Goal: Use online tool/utility: Utilize a website feature to perform a specific function

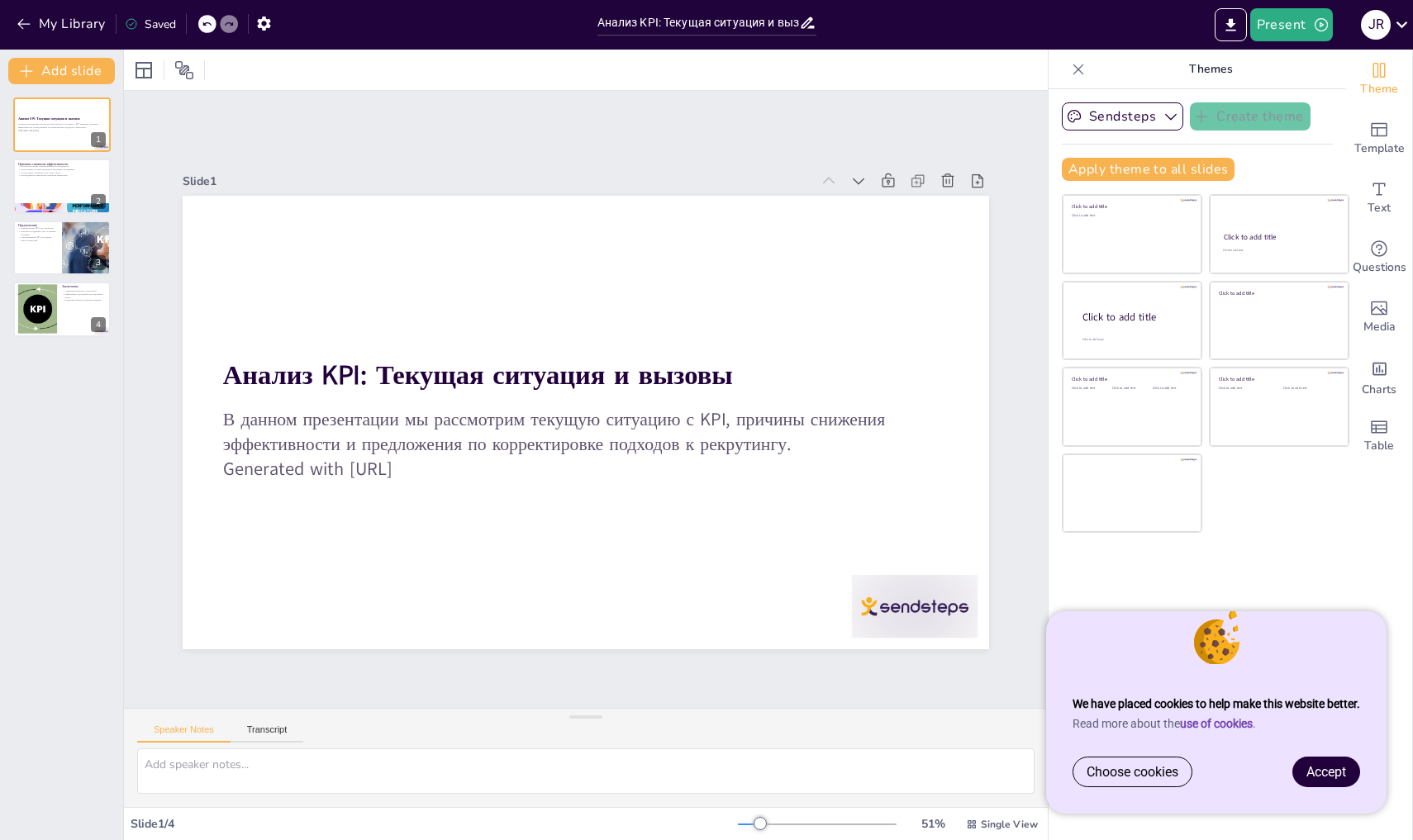
click at [1340, 765] on span "Accept" at bounding box center [1326, 772] width 40 height 16
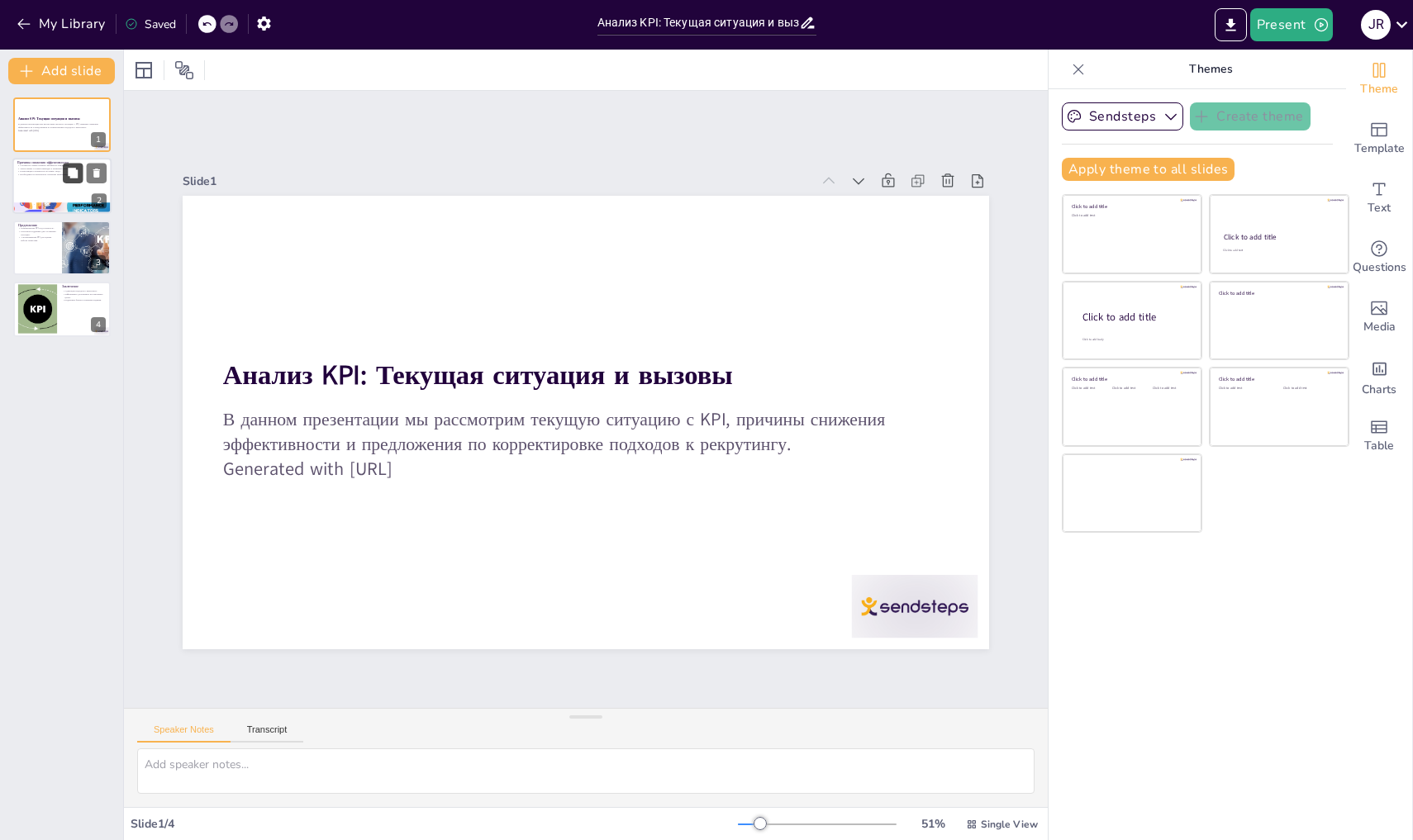
click at [79, 173] on button at bounding box center [72, 172] width 20 height 20
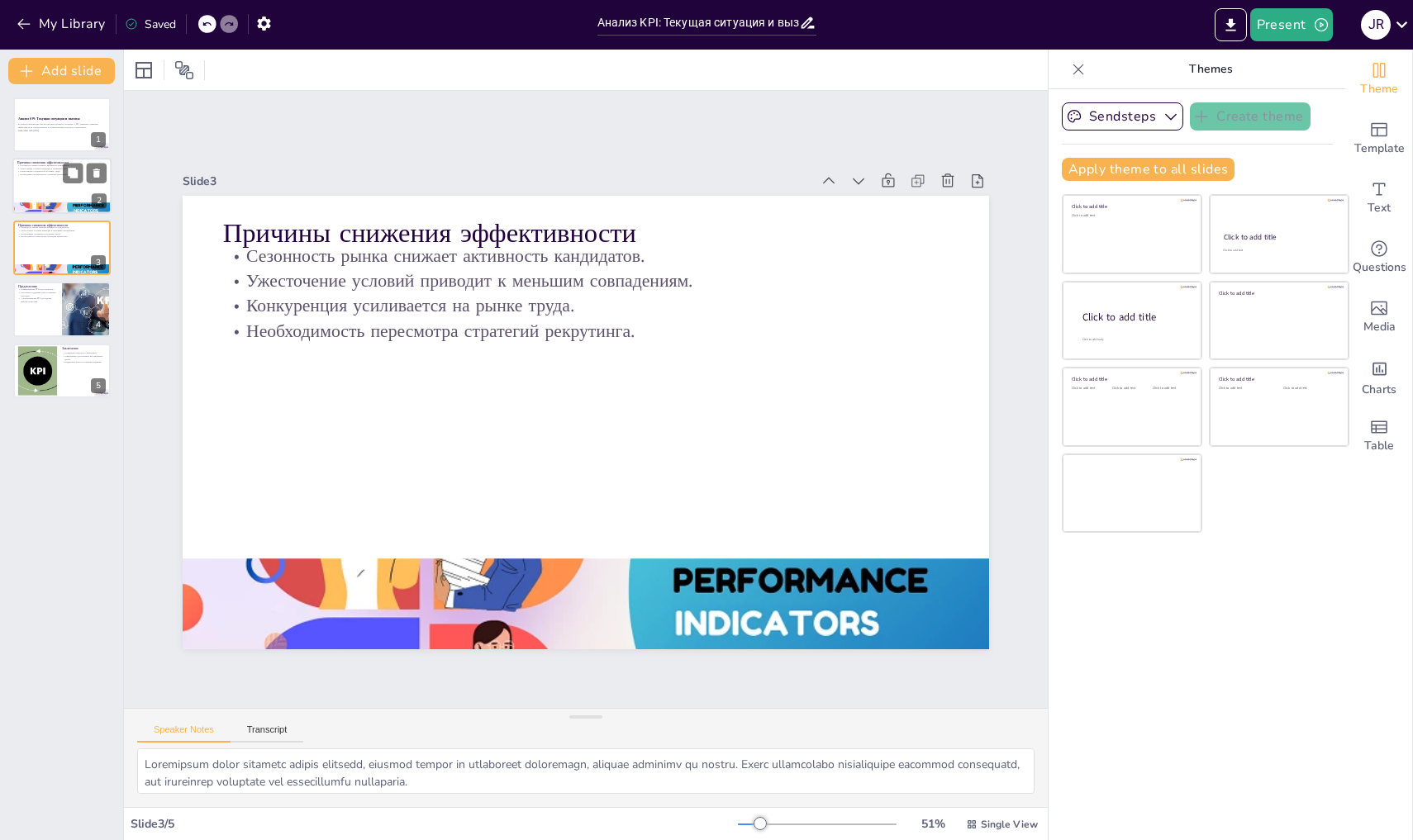
click at [59, 179] on div at bounding box center [62, 186] width 99 height 56
click at [50, 241] on div at bounding box center [62, 248] width 99 height 56
click at [50, 166] on p "Сезонность рынка снижает активность кандидатов." at bounding box center [62, 166] width 90 height 4
click at [48, 239] on div at bounding box center [62, 248] width 99 height 56
click at [58, 158] on div "Причины снижения эффективности Сезонность рынка снижает активность кандидатов. …" at bounding box center [62, 158] width 99 height 0
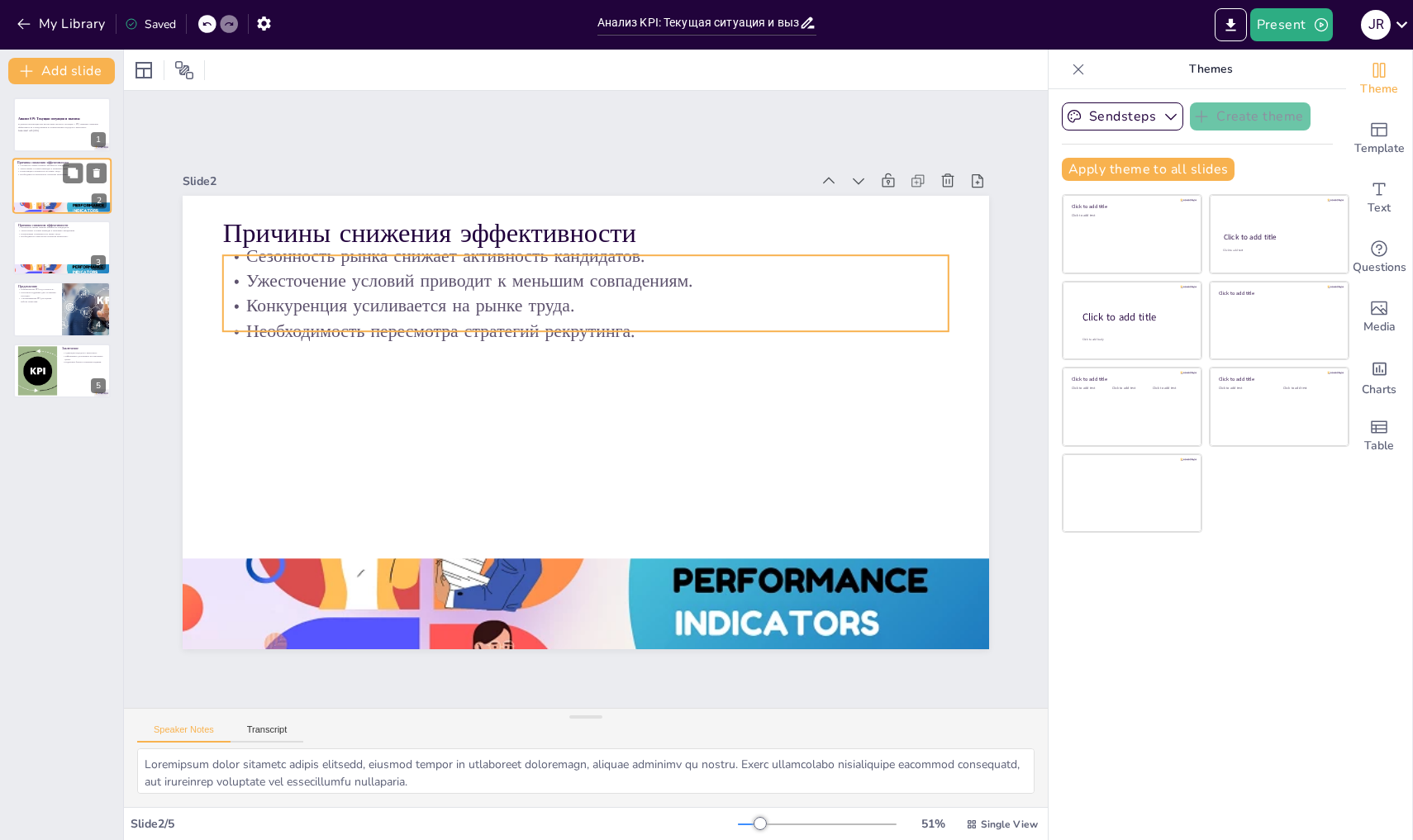
click at [49, 174] on p "Необходимость пересмотра стратегий рекрутинга." at bounding box center [62, 175] width 90 height 4
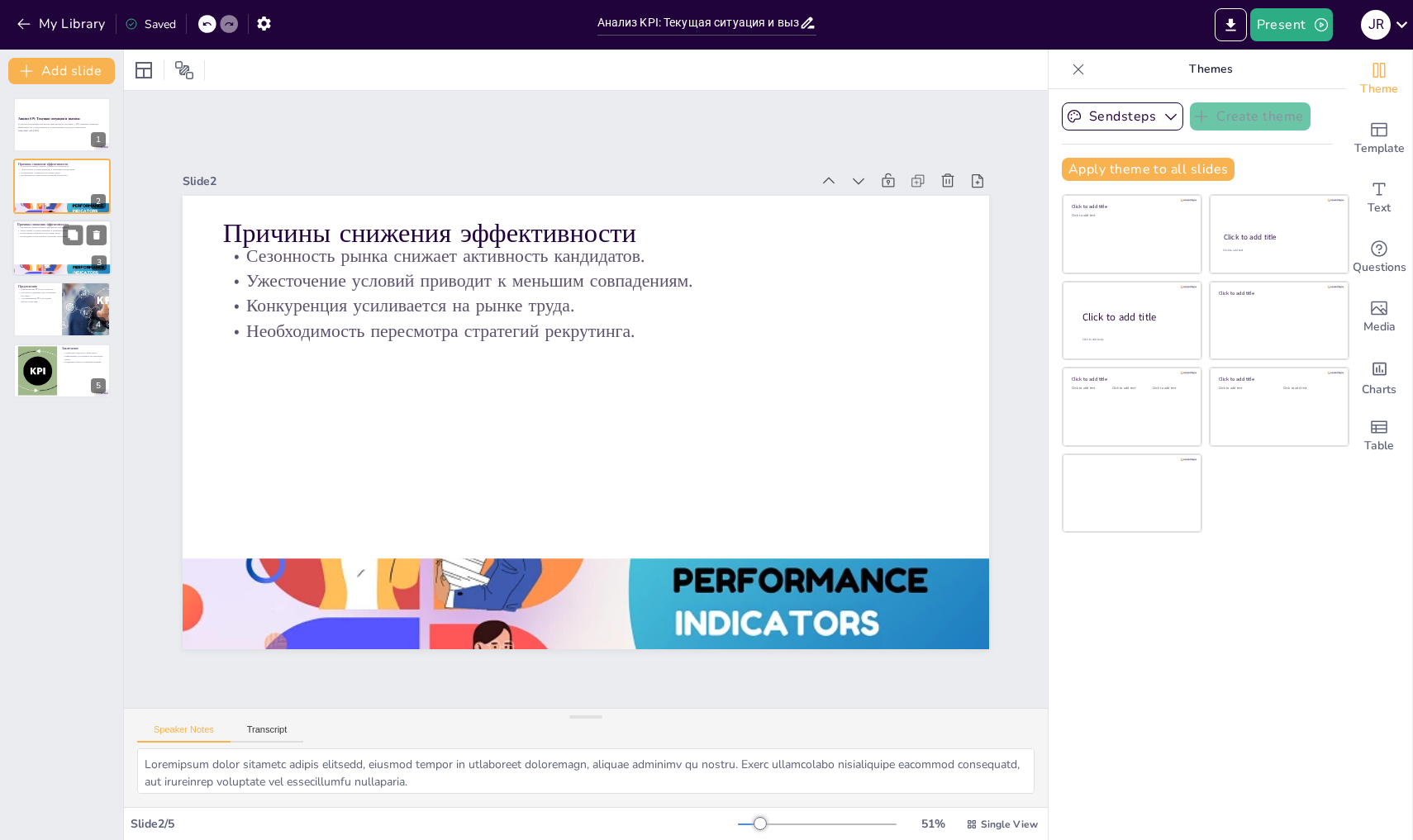
click at [49, 224] on p "Причины снижения эффективности" at bounding box center [62, 224] width 90 height 5
click at [48, 294] on p "Ресурсная поддержка для улучшения ситуации." at bounding box center [37, 294] width 40 height 6
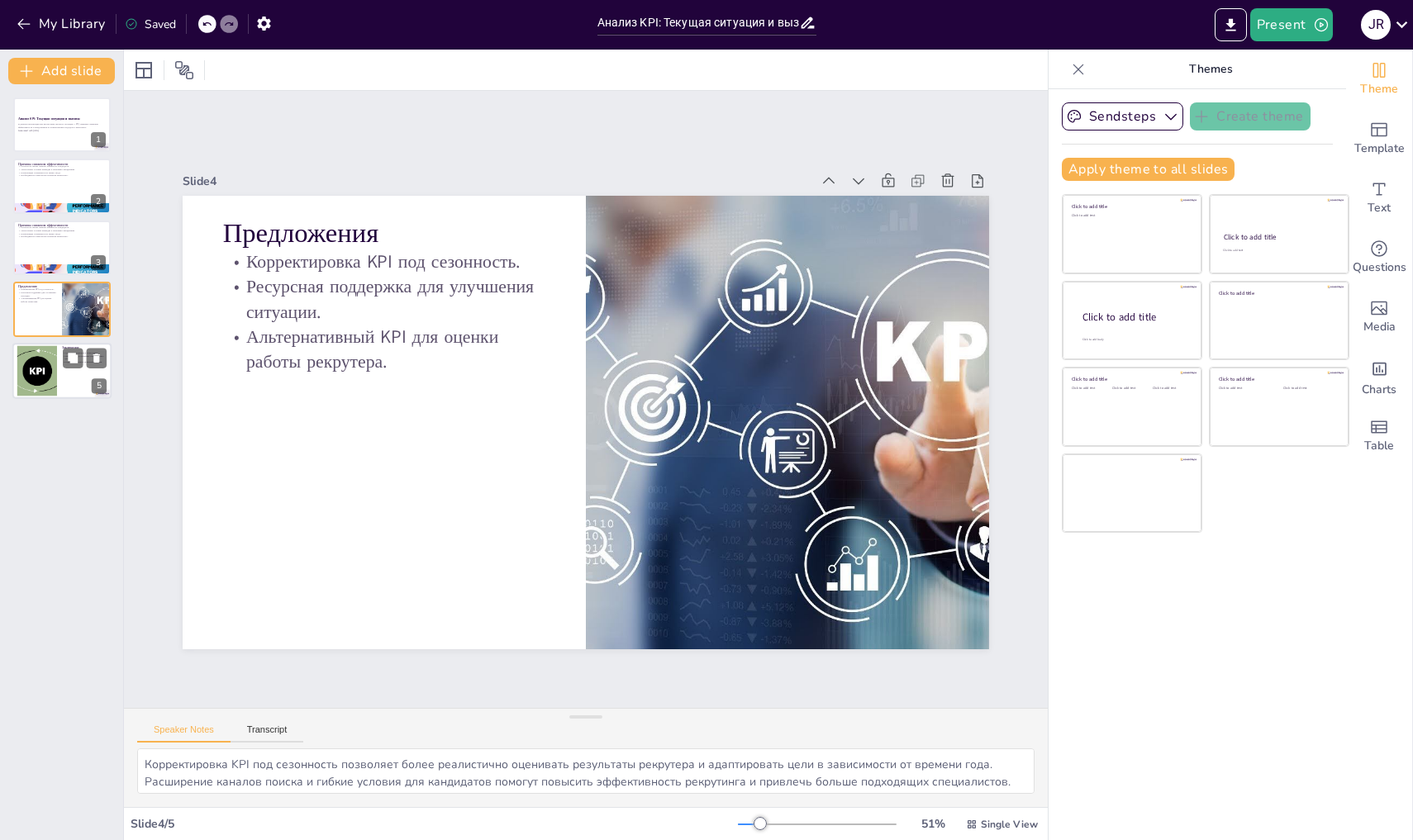
click at [39, 366] on div at bounding box center [36, 370] width 81 height 50
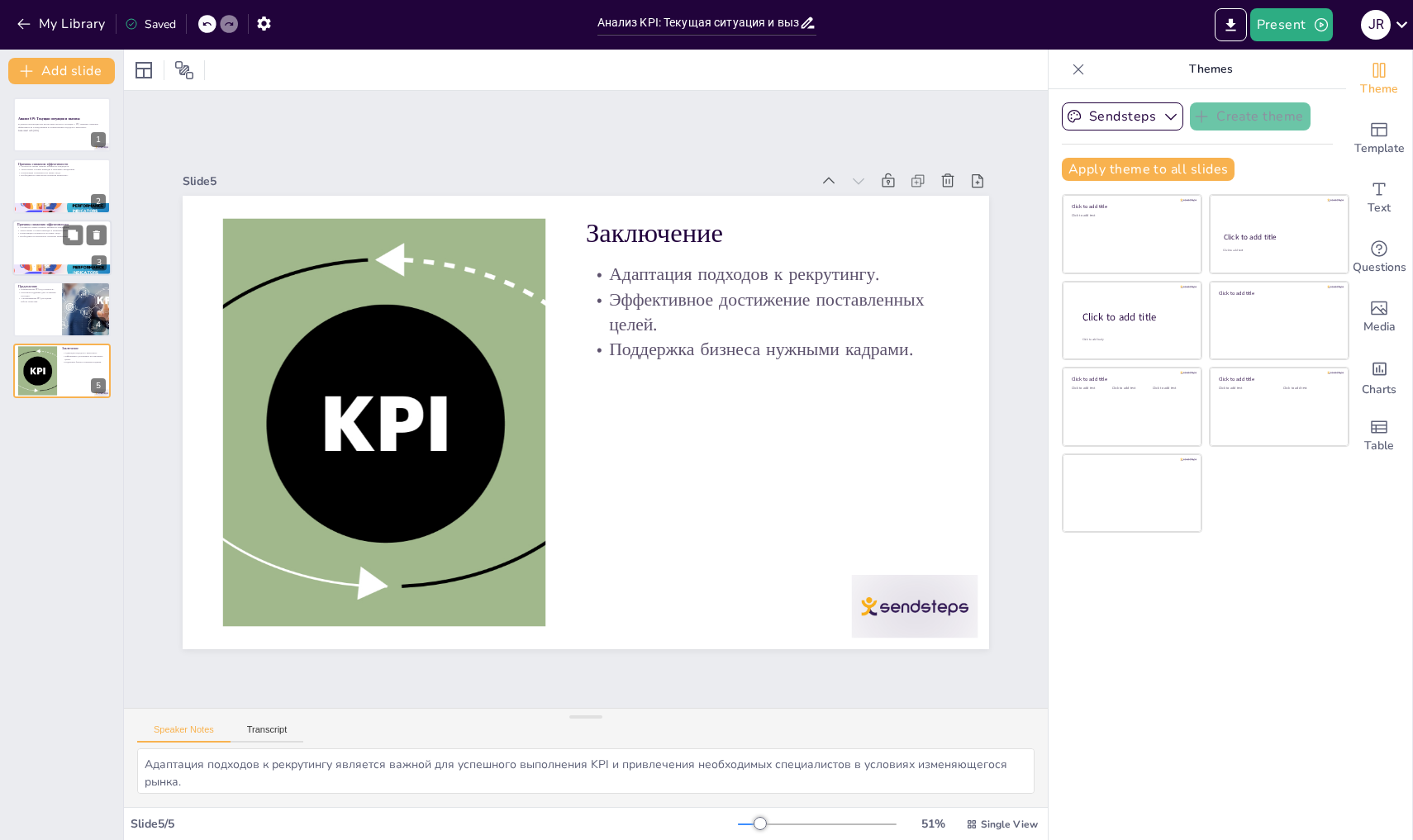
click at [63, 273] on div at bounding box center [62, 270] width 99 height 44
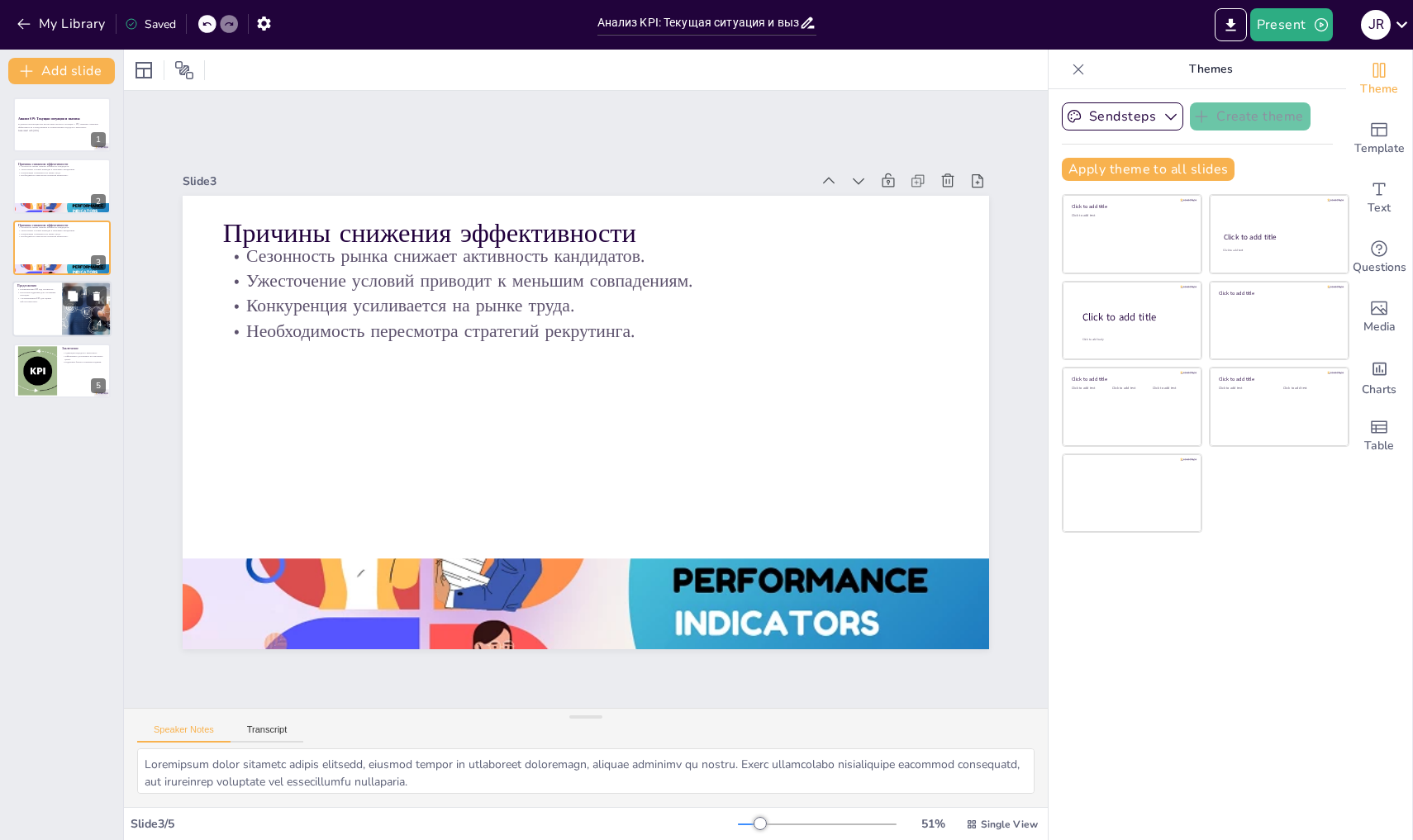
click at [61, 302] on div at bounding box center [62, 309] width 99 height 56
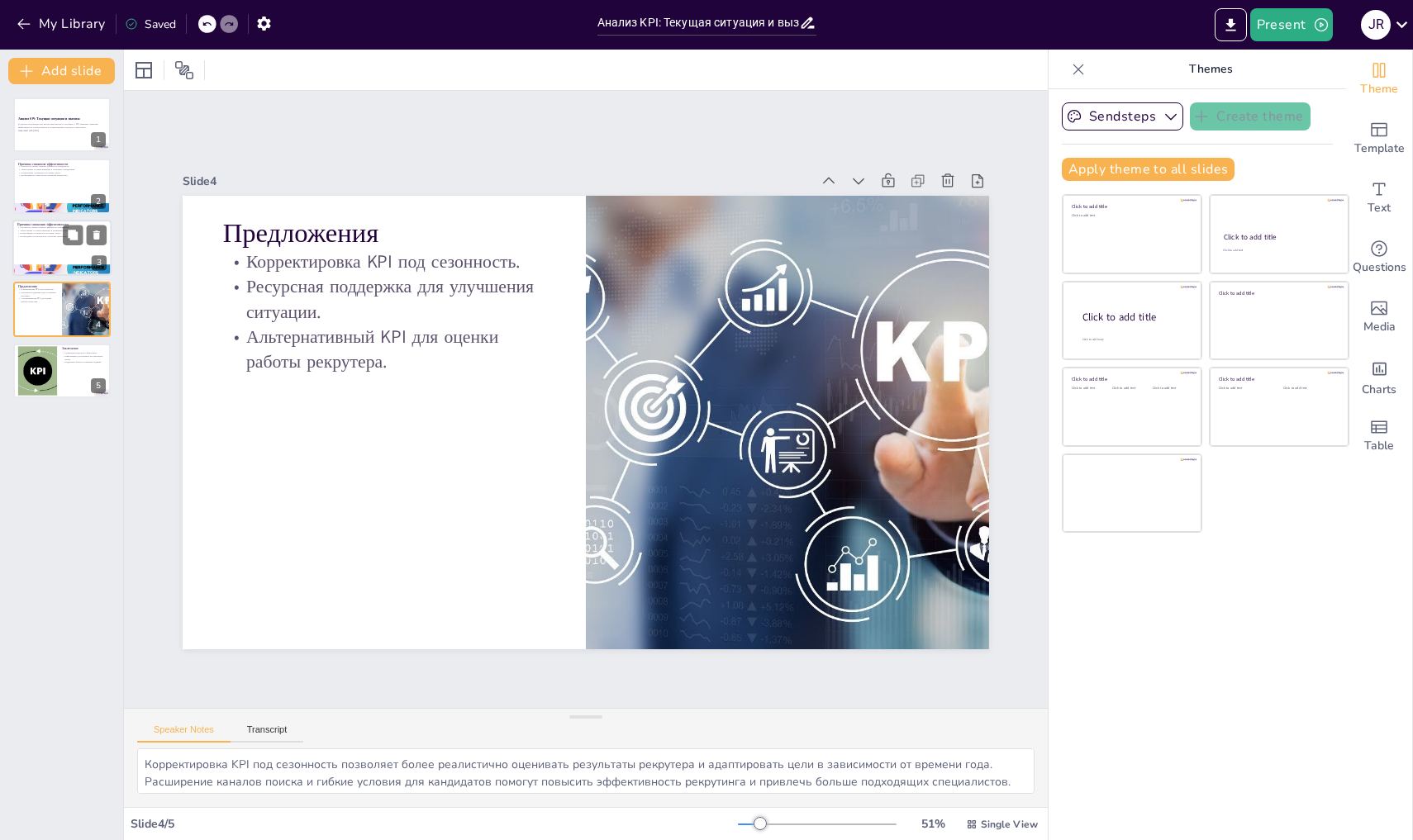
click at [62, 266] on div at bounding box center [62, 270] width 99 height 44
type textarea "Loremipsum dolor sitametc adipis elitsedd, eiusmod tempor in utlaboreet dolorem…"
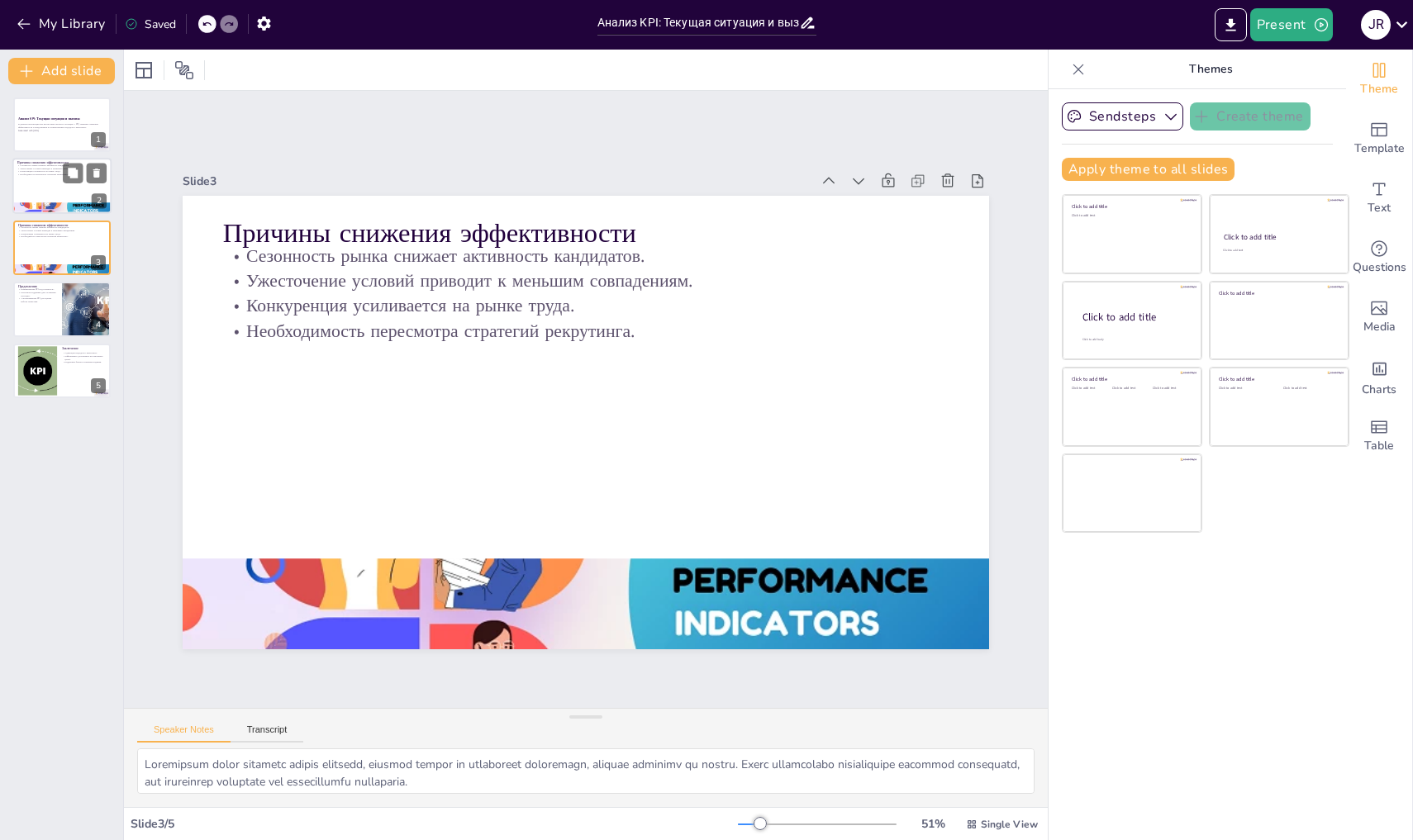
click at [72, 186] on div at bounding box center [62, 186] width 99 height 56
click at [59, 130] on p "Generated with [URL]" at bounding box center [62, 131] width 90 height 4
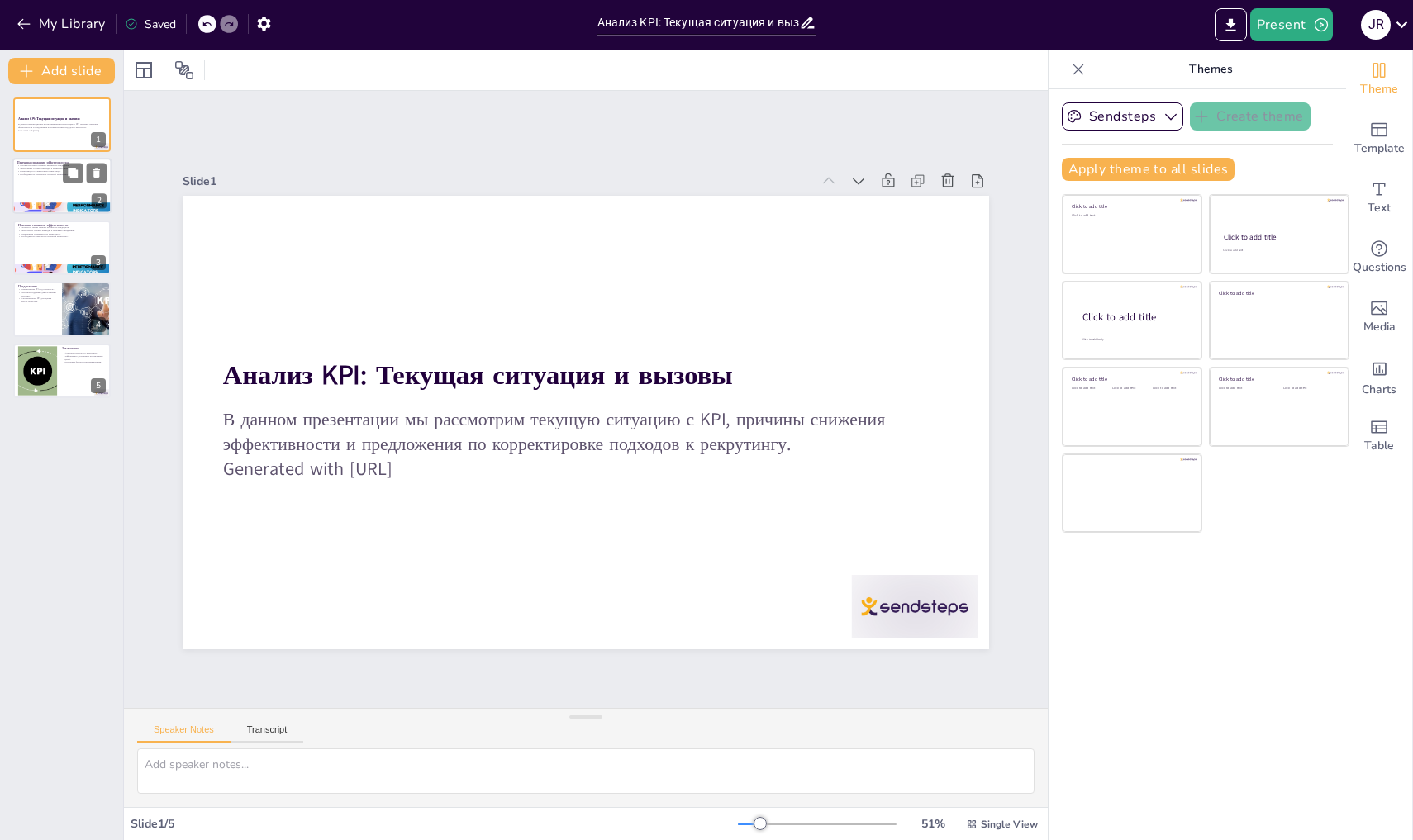
click at [65, 213] on div "Причины снижения эффективности Сезонность рынка снижает активность кандидатов. …" at bounding box center [62, 186] width 99 height 56
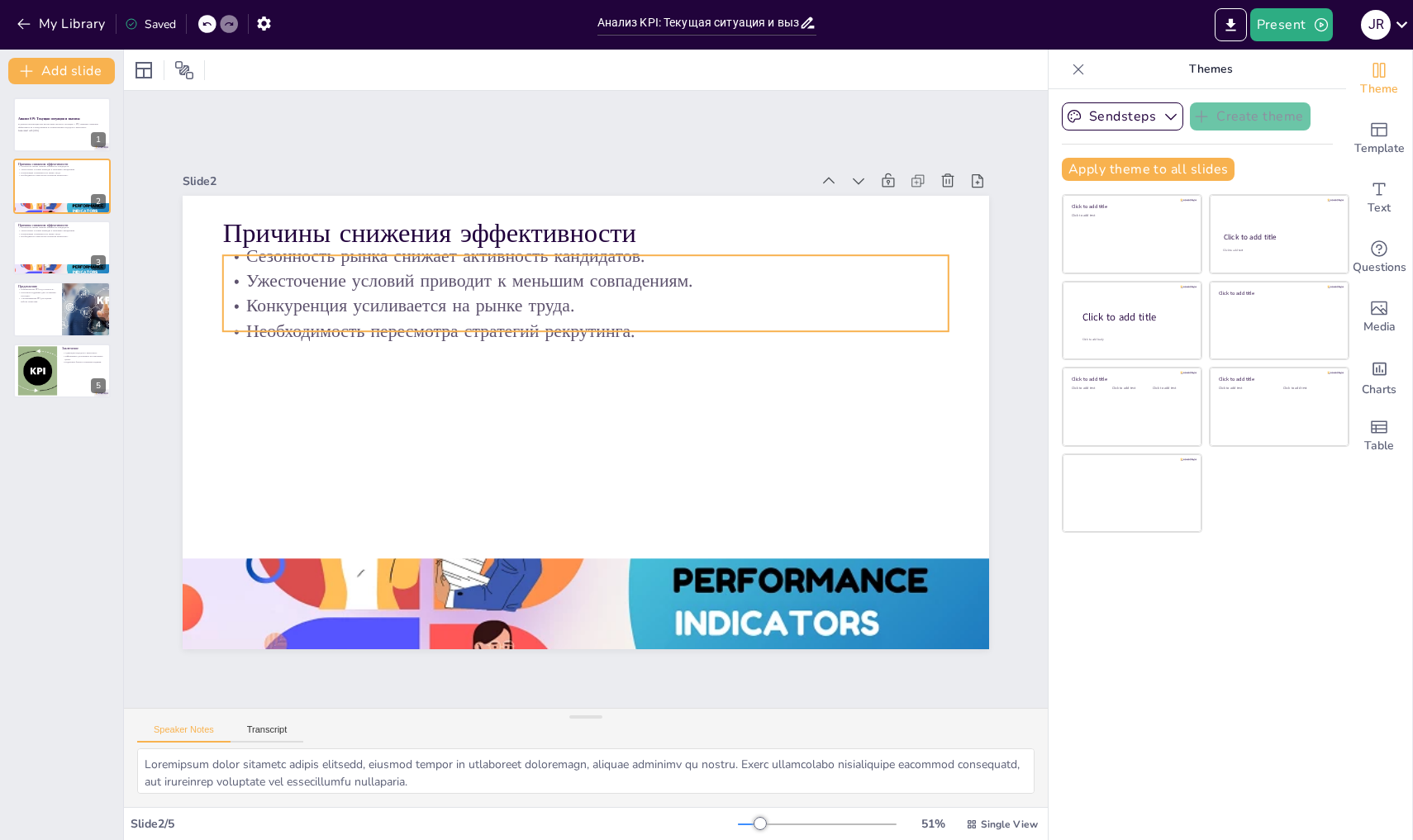
click at [284, 296] on p "Конкуренция усиливается на рынке труда." at bounding box center [586, 306] width 726 height 25
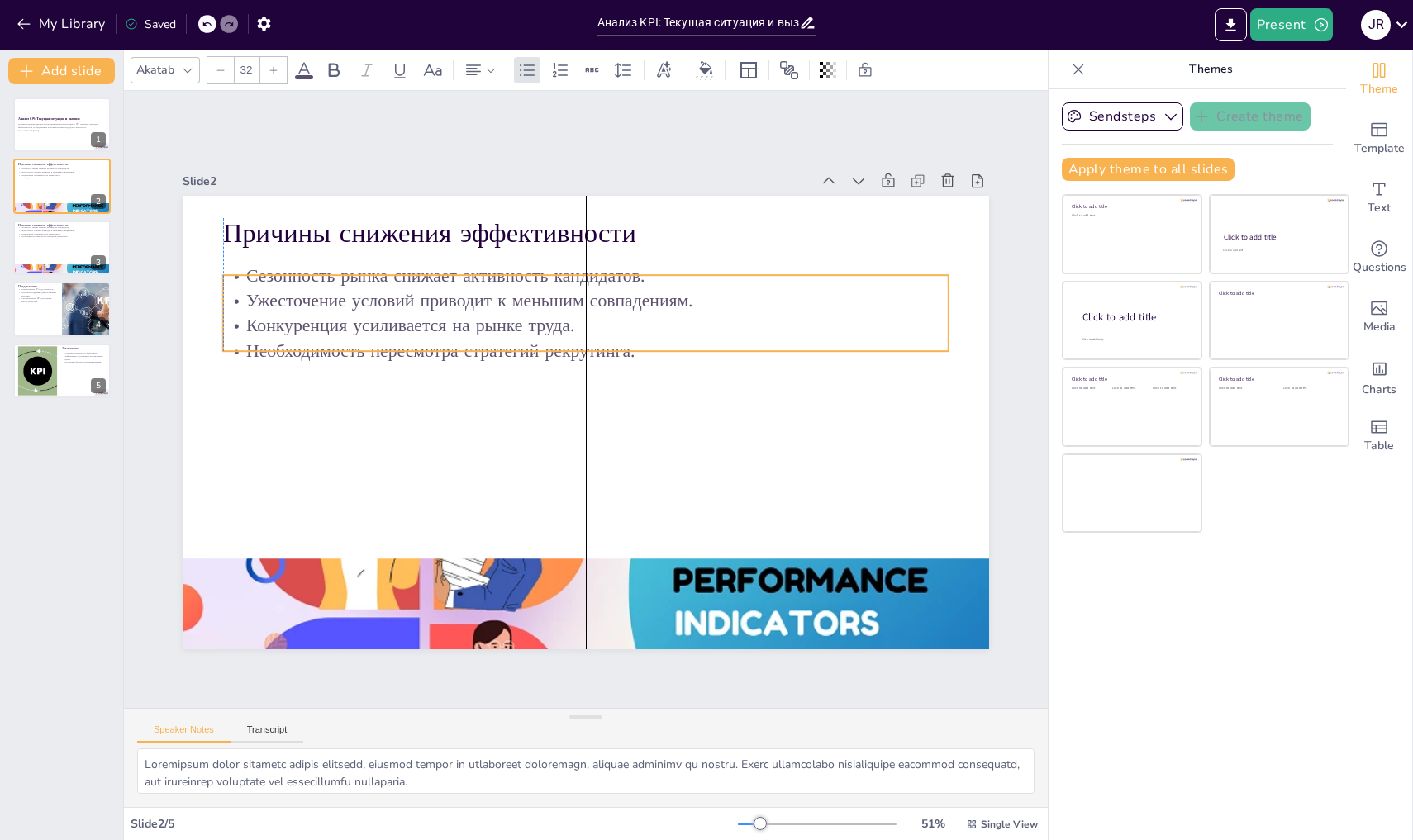
drag, startPoint x: 703, startPoint y: 324, endPoint x: 702, endPoint y: 340, distance: 16.0
click at [702, 341] on p "Необходимость пересмотра стратегий рекрутинга." at bounding box center [586, 350] width 726 height 25
click at [30, 260] on div at bounding box center [62, 248] width 99 height 56
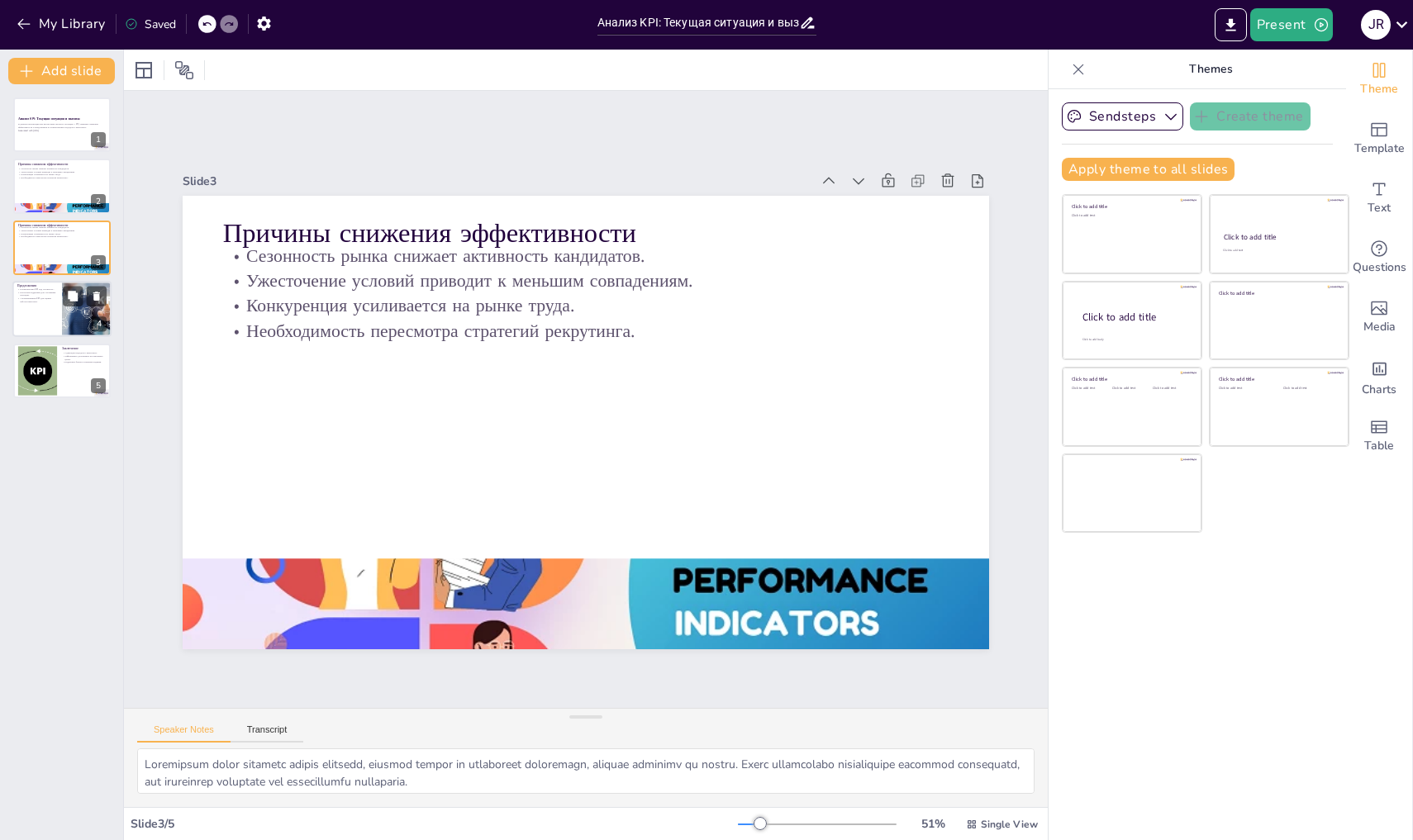
click at [33, 308] on div at bounding box center [62, 309] width 99 height 56
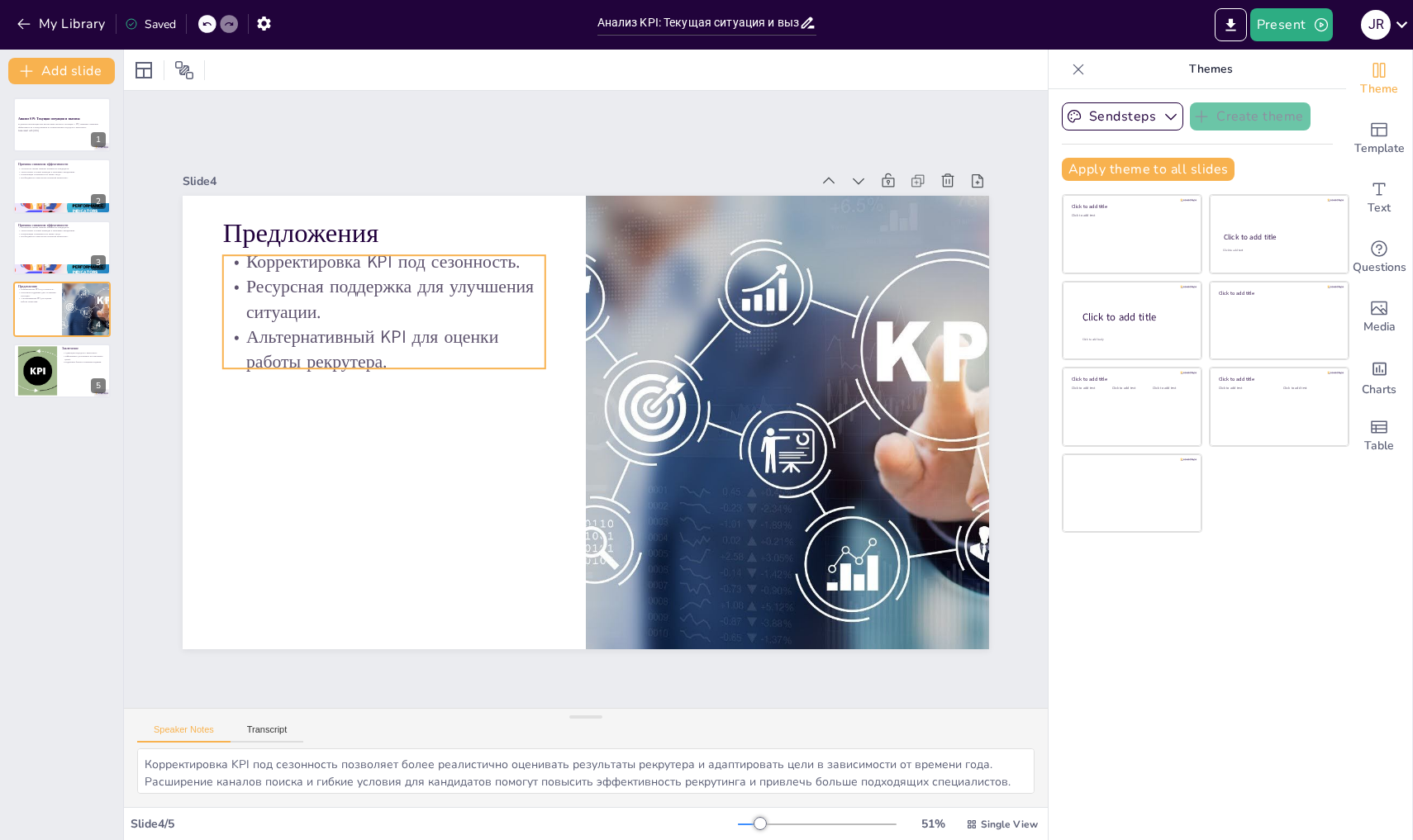
click at [409, 258] on p "Корректировка KPI под сезонность." at bounding box center [384, 262] width 323 height 25
click at [450, 249] on div at bounding box center [384, 249] width 323 height 13
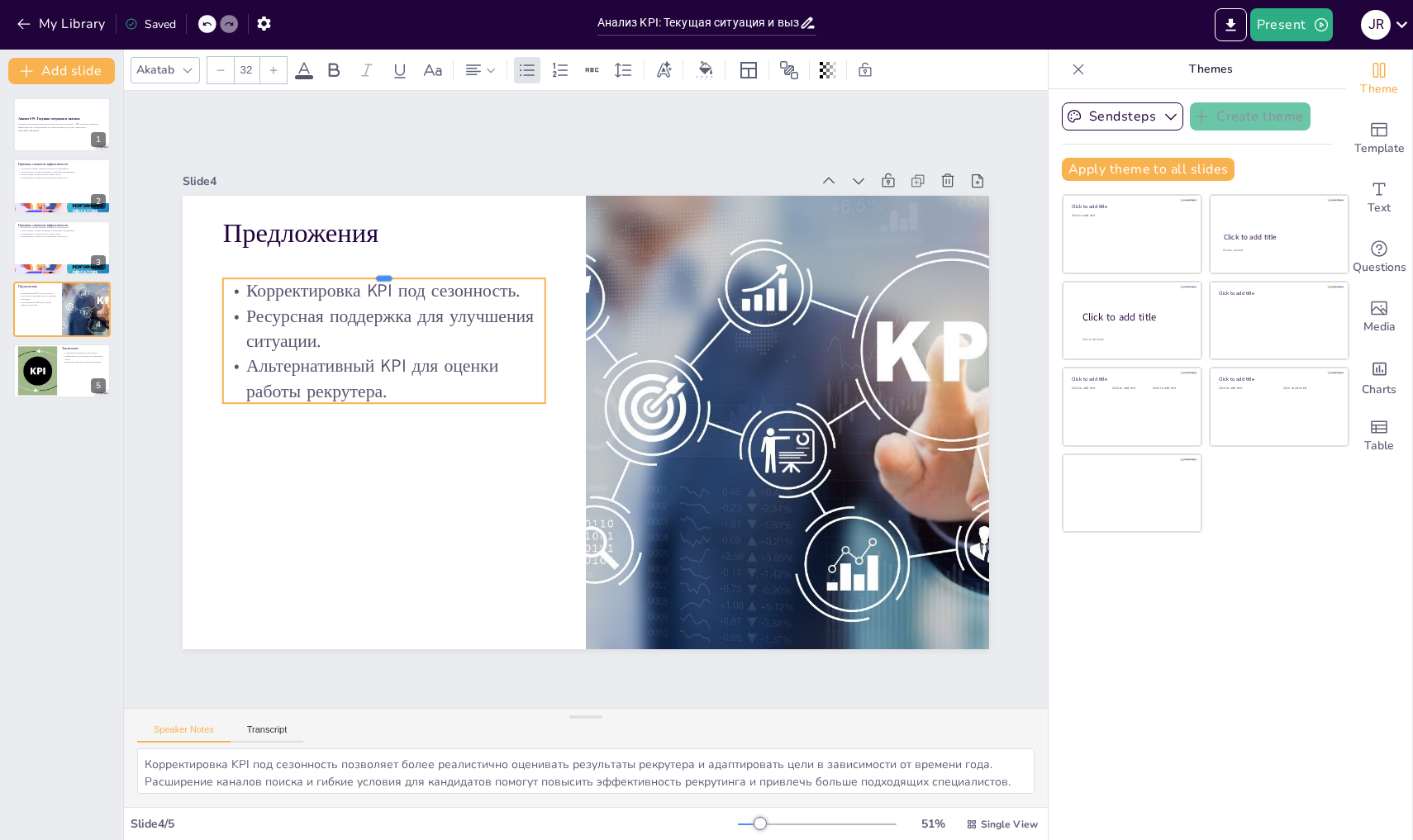
drag, startPoint x: 489, startPoint y: 247, endPoint x: 491, endPoint y: 270, distance: 23.1
click at [491, 270] on div at bounding box center [384, 271] width 323 height 13
click at [51, 343] on div "Анализ KPI: Текущая ситуация и вызовы В данном презентации мы рассмотрим текущу…" at bounding box center [62, 248] width 123 height 301
click at [56, 360] on div at bounding box center [36, 370] width 81 height 50
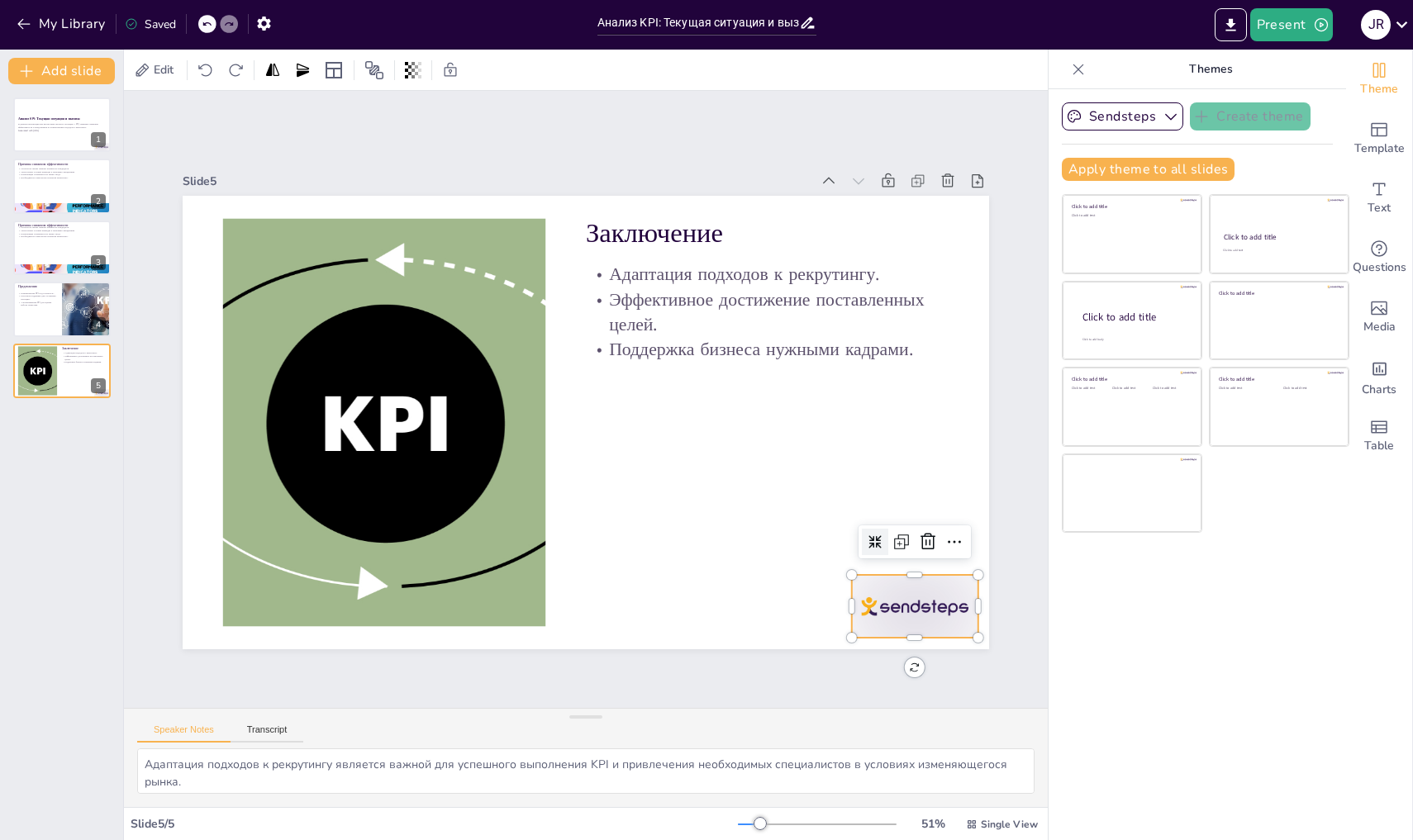
click at [885, 597] on div at bounding box center [915, 606] width 126 height 62
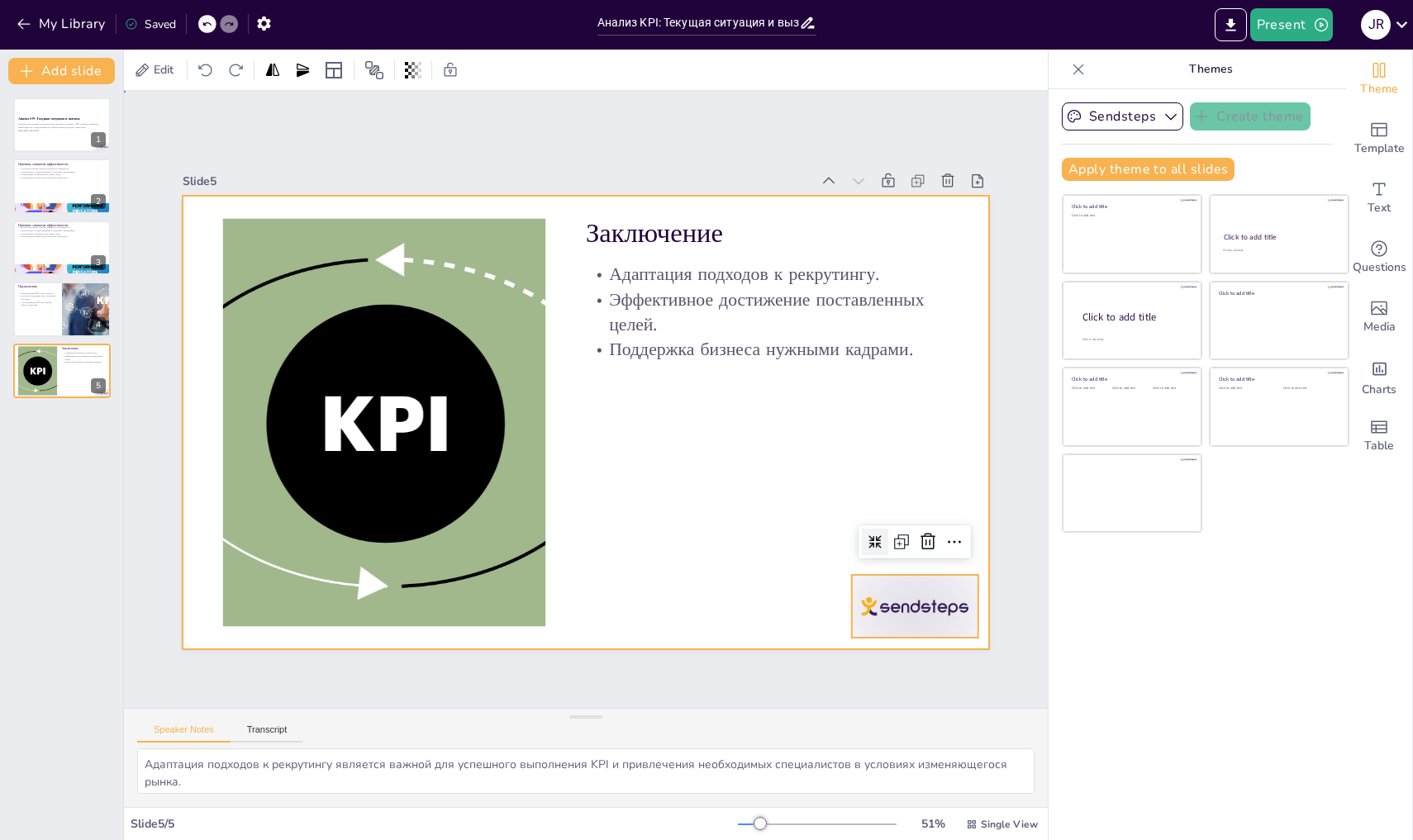
click at [735, 468] on div at bounding box center [586, 422] width 807 height 454
click at [905, 596] on div at bounding box center [915, 606] width 126 height 62
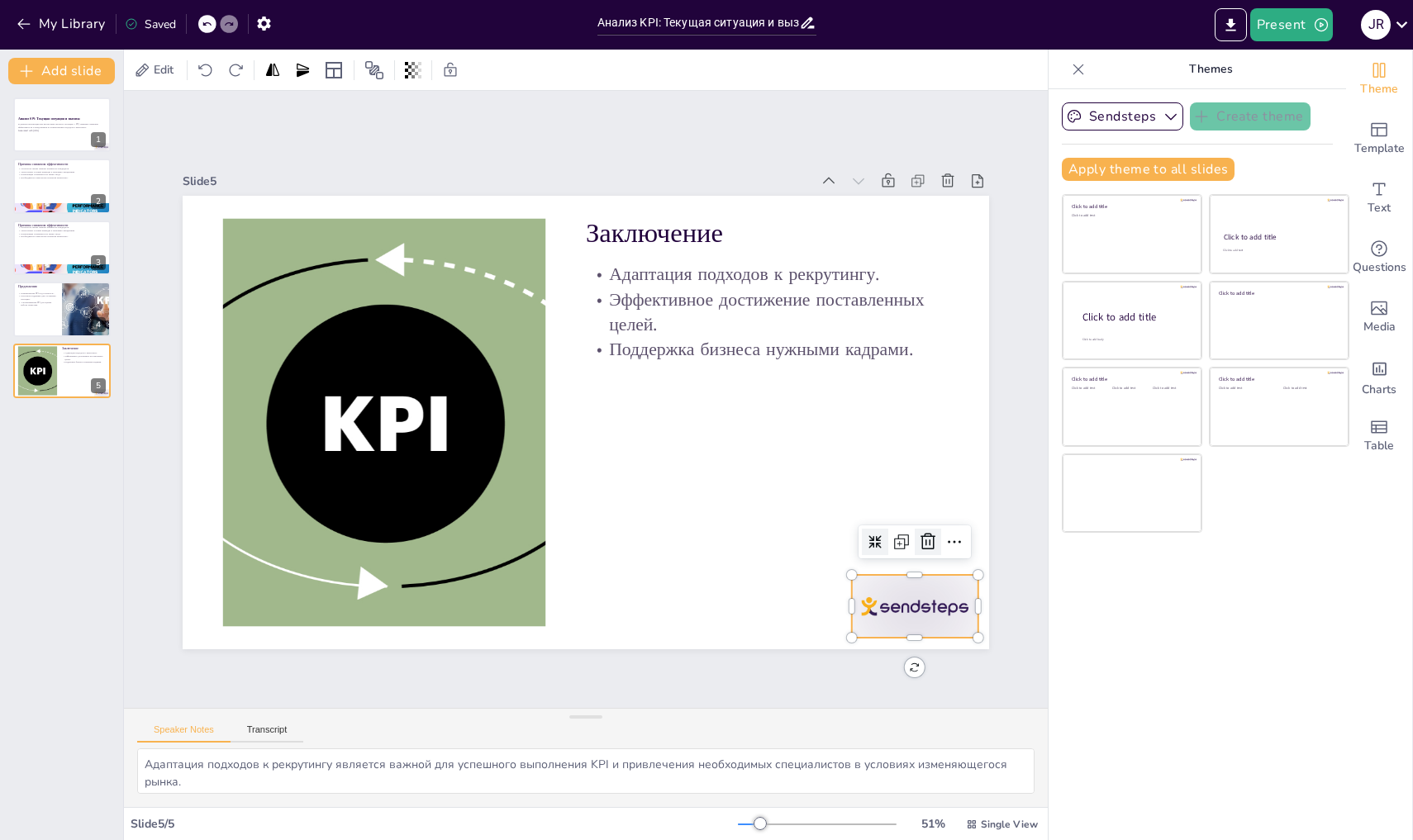
click at [919, 532] on icon at bounding box center [928, 542] width 20 height 20
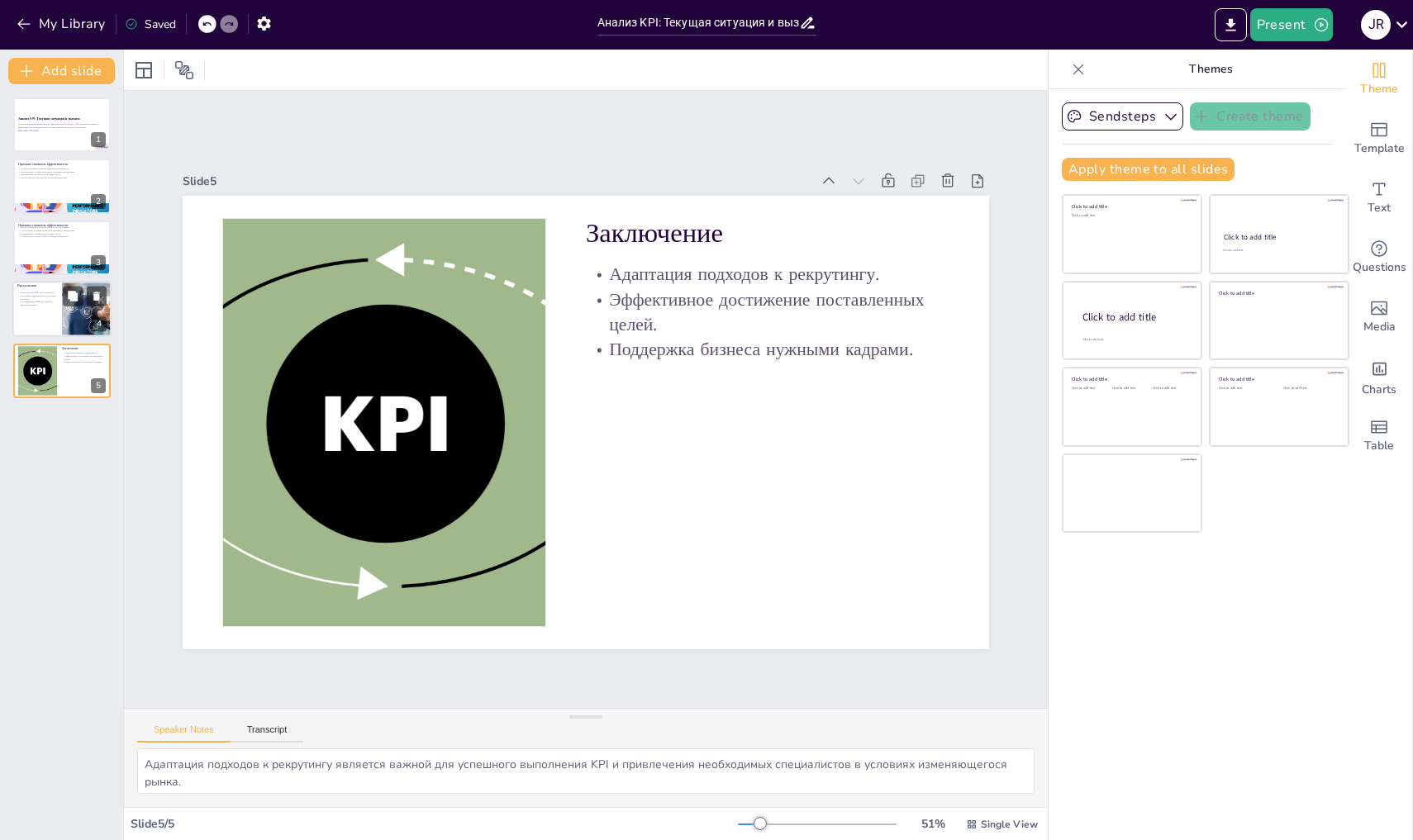
click at [49, 307] on p "Альтернативный KPI для оценки работы рекрутера." at bounding box center [37, 304] width 40 height 6
type textarea "Корректировка KPI под сезонность позволяет более реалистично оценивать результа…"
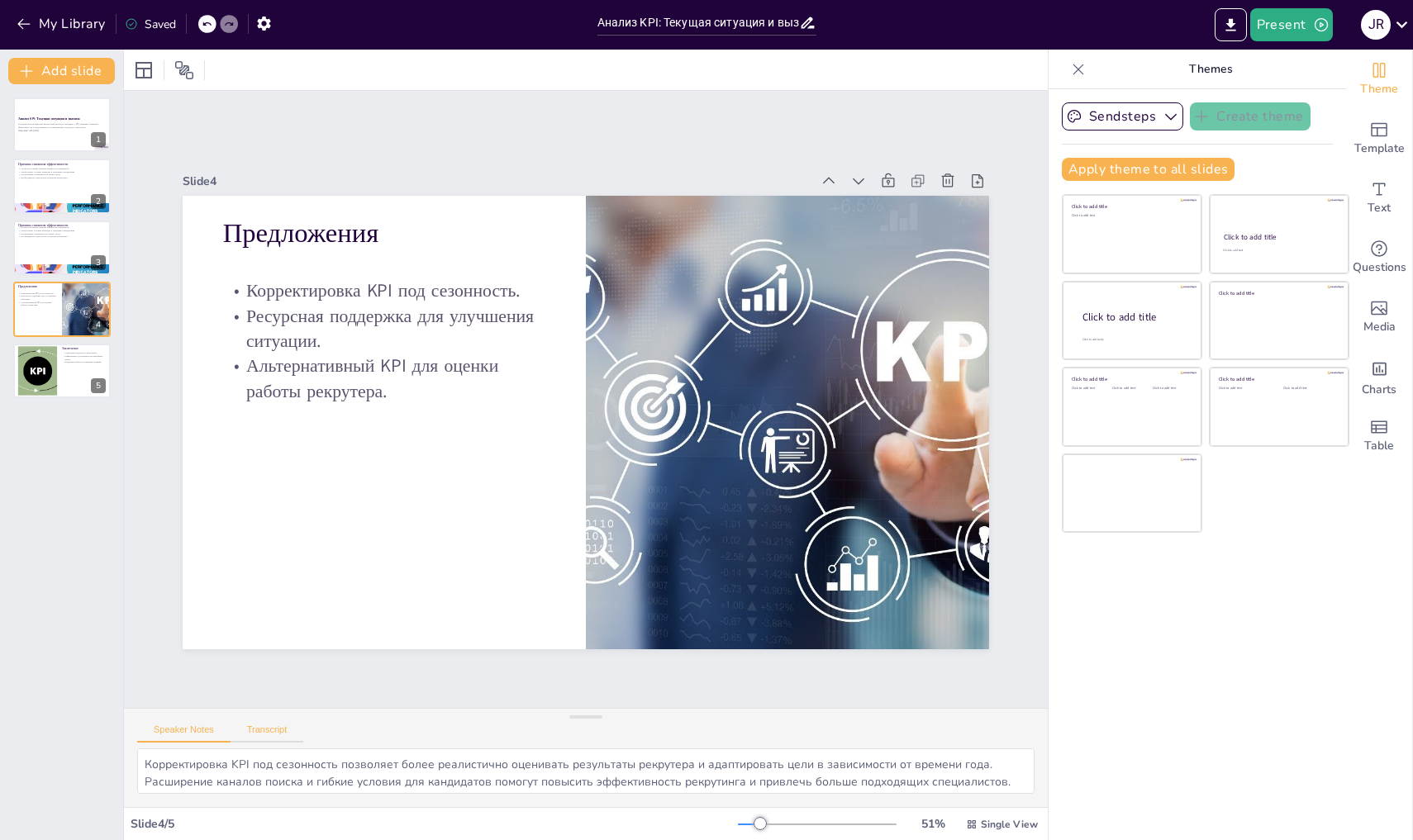
click at [267, 725] on button "Transcript" at bounding box center [267, 733] width 74 height 18
click at [177, 730] on button "Speaker Notes" at bounding box center [184, 733] width 93 height 18
click at [45, 225] on p "Причины снижения эффективности" at bounding box center [62, 224] width 90 height 5
type textarea "Loremipsum dolor sitametc adipis elitsedd, eiusmod tempor in utlaboreet dolorem…"
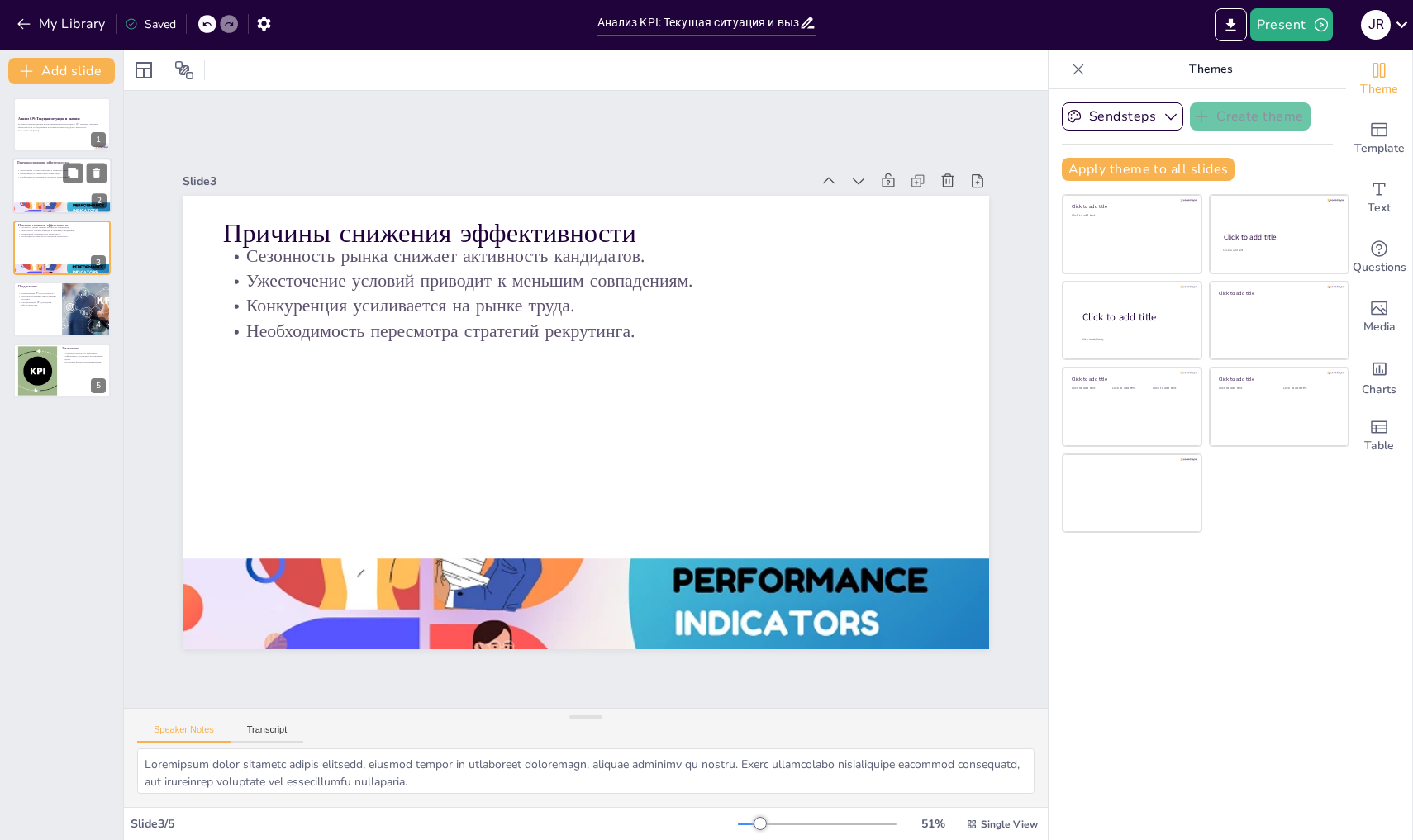
click at [48, 197] on div at bounding box center [62, 186] width 99 height 56
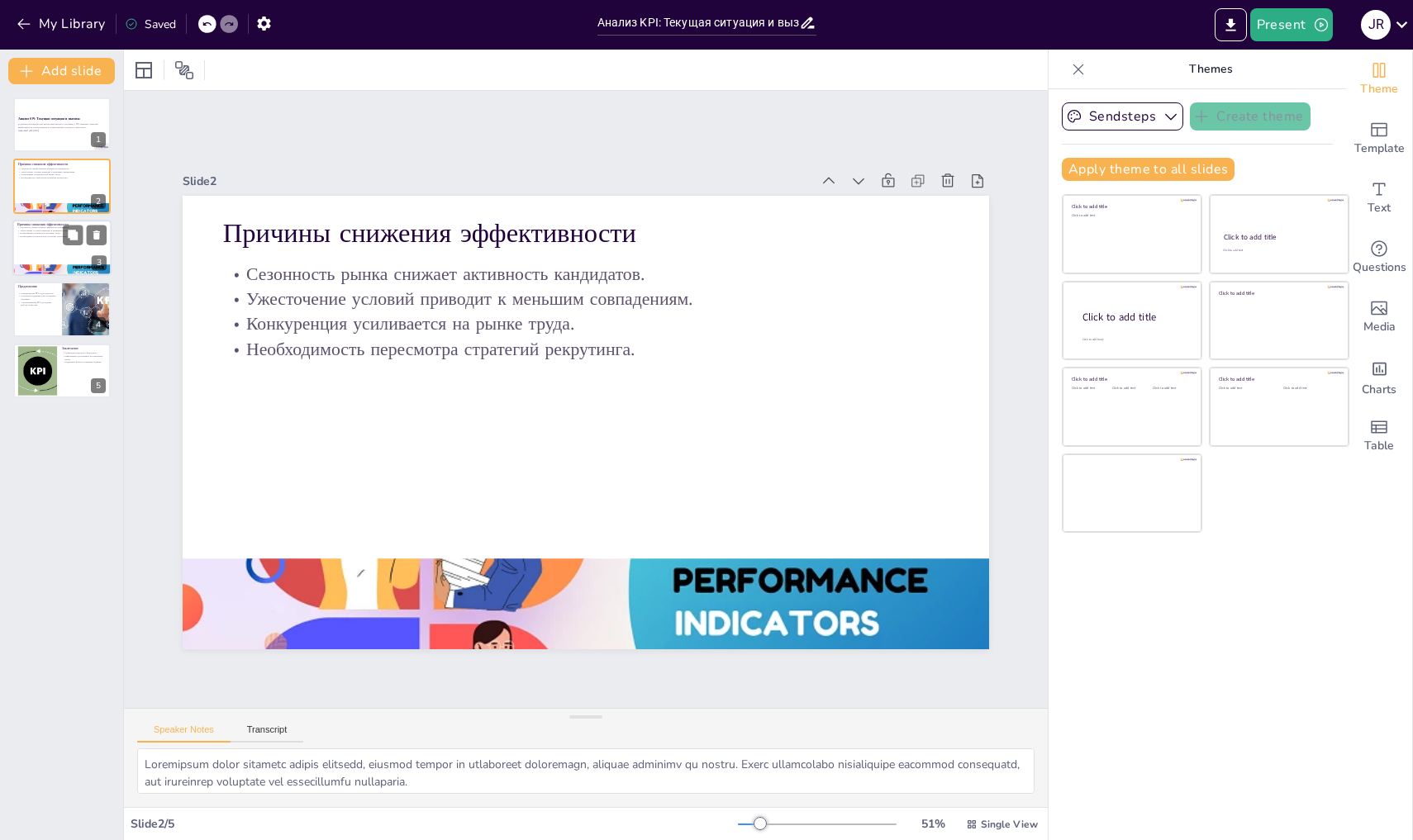
click at [50, 233] on p "Конкуренция усиливается на рынке труда." at bounding box center [62, 234] width 90 height 4
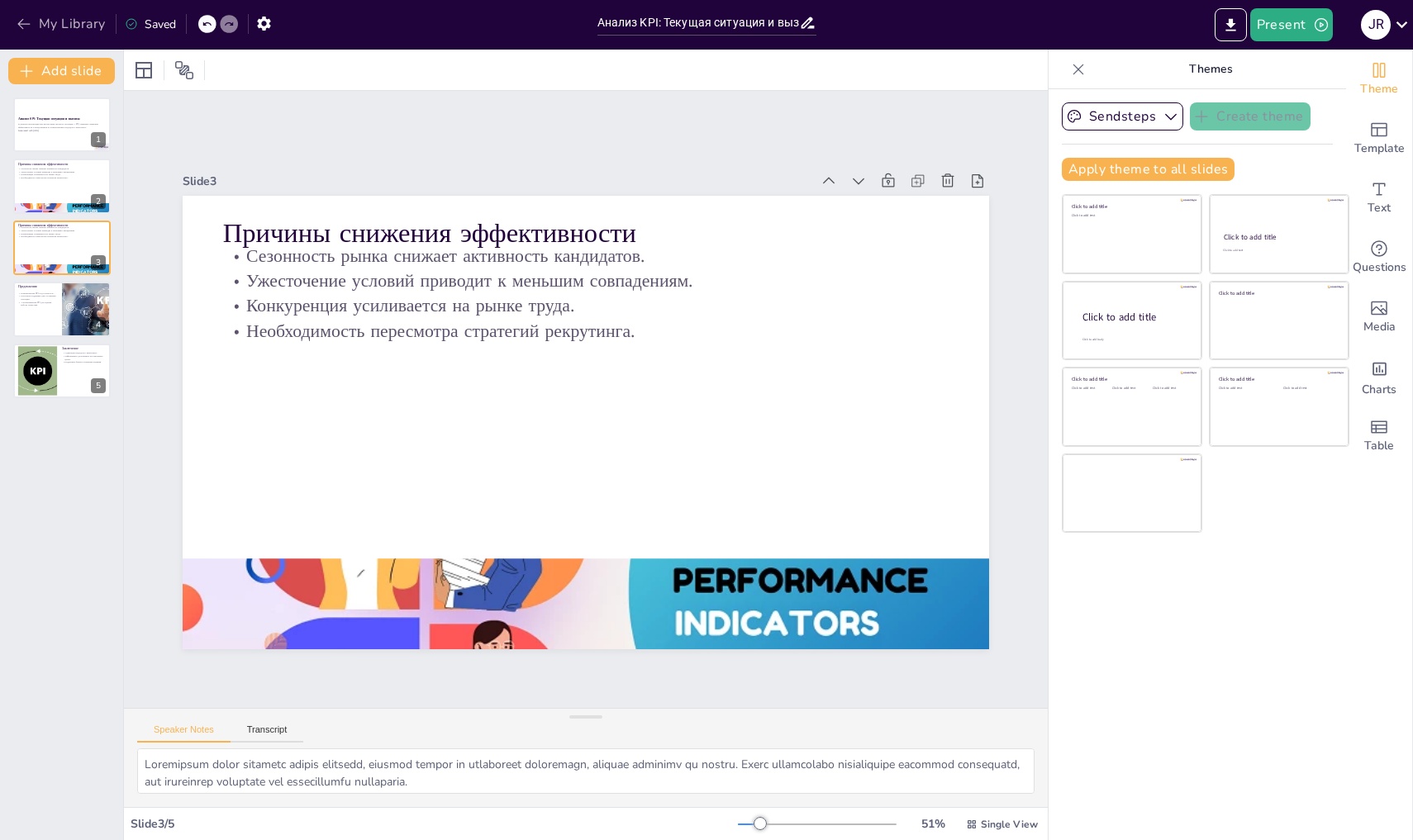
click at [38, 25] on button "My Library" at bounding box center [62, 24] width 100 height 26
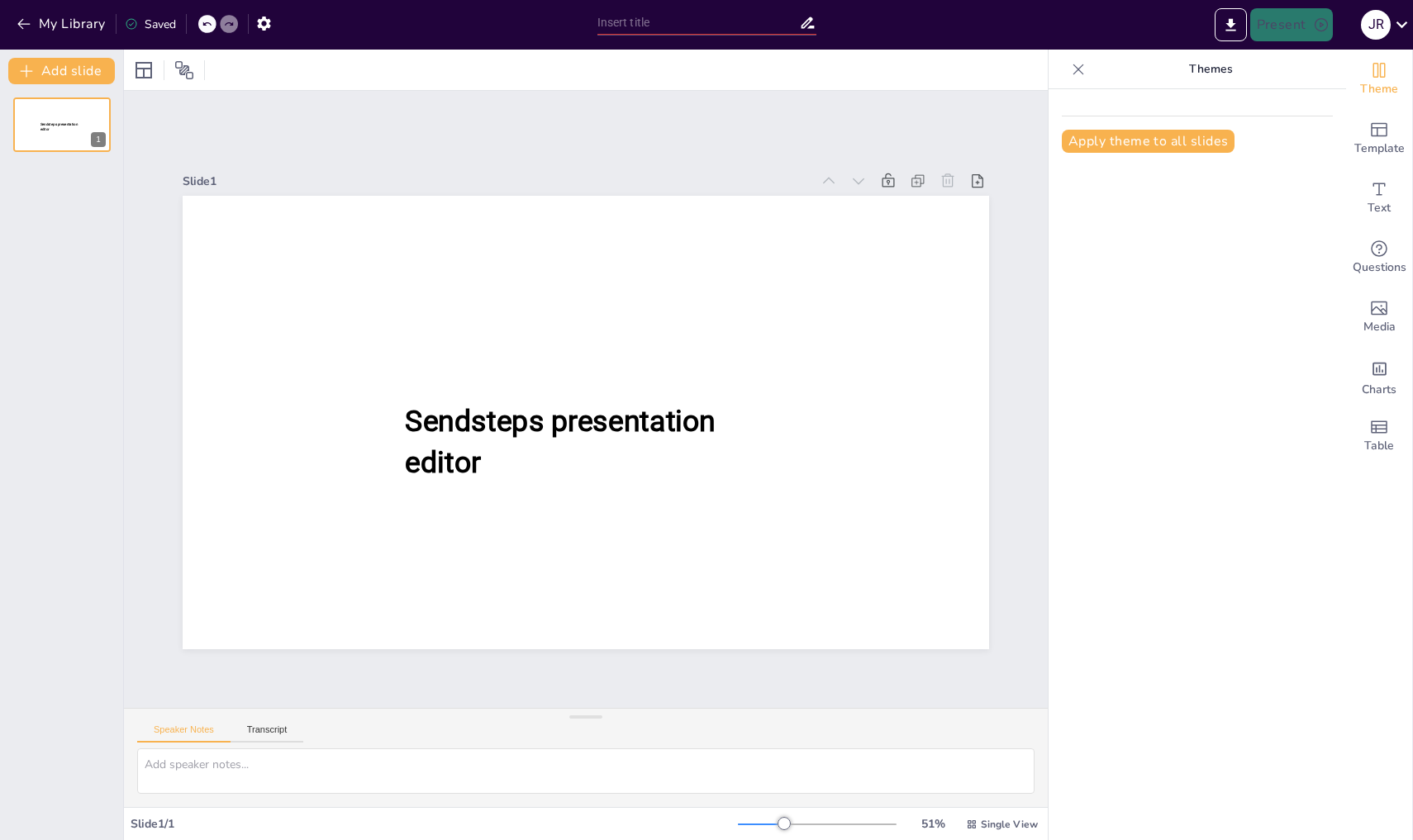
type input "Анализ KPI: Текущая ситуация и вызовы"
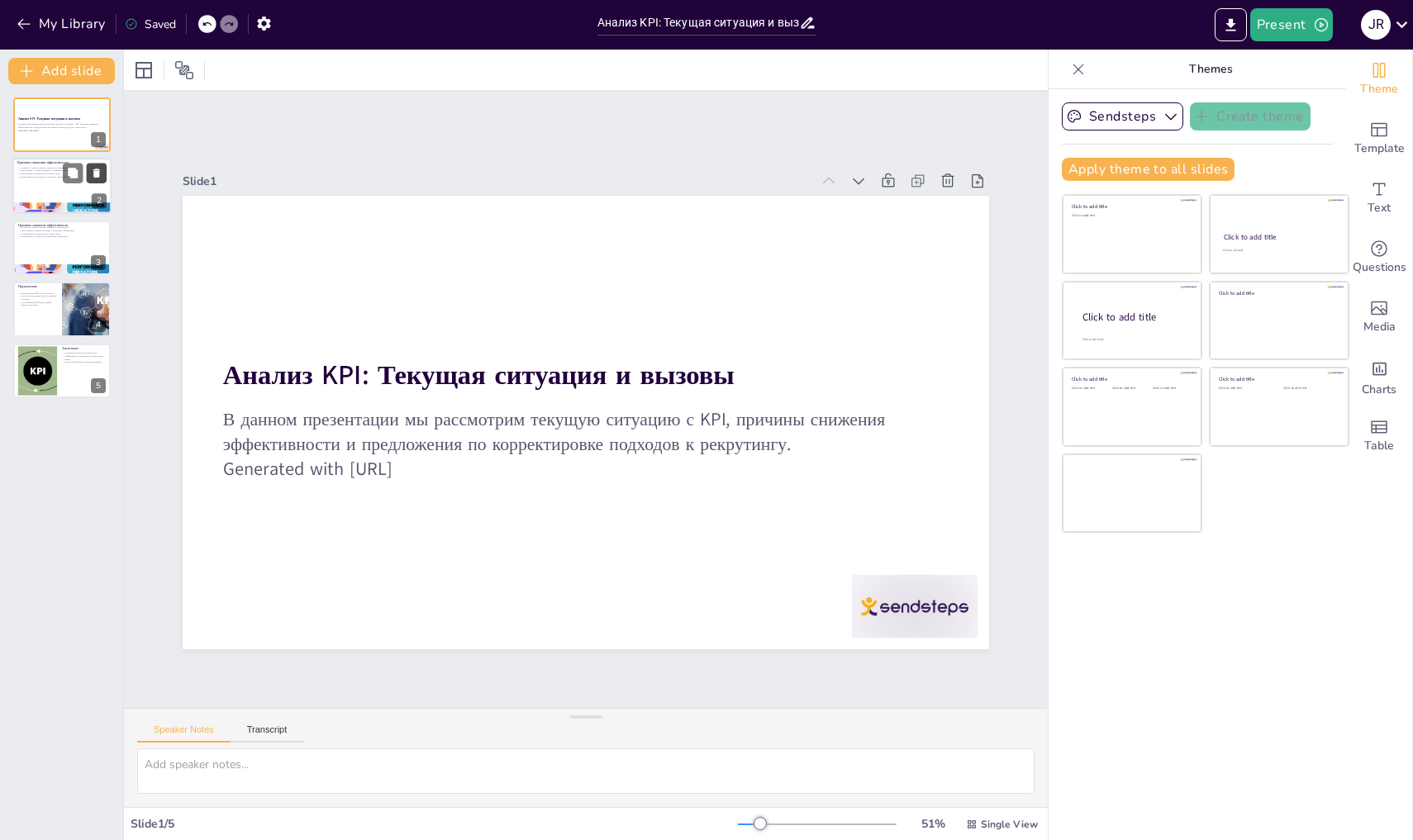
click at [93, 172] on icon at bounding box center [96, 173] width 11 height 11
click at [49, 190] on div at bounding box center [62, 186] width 99 height 56
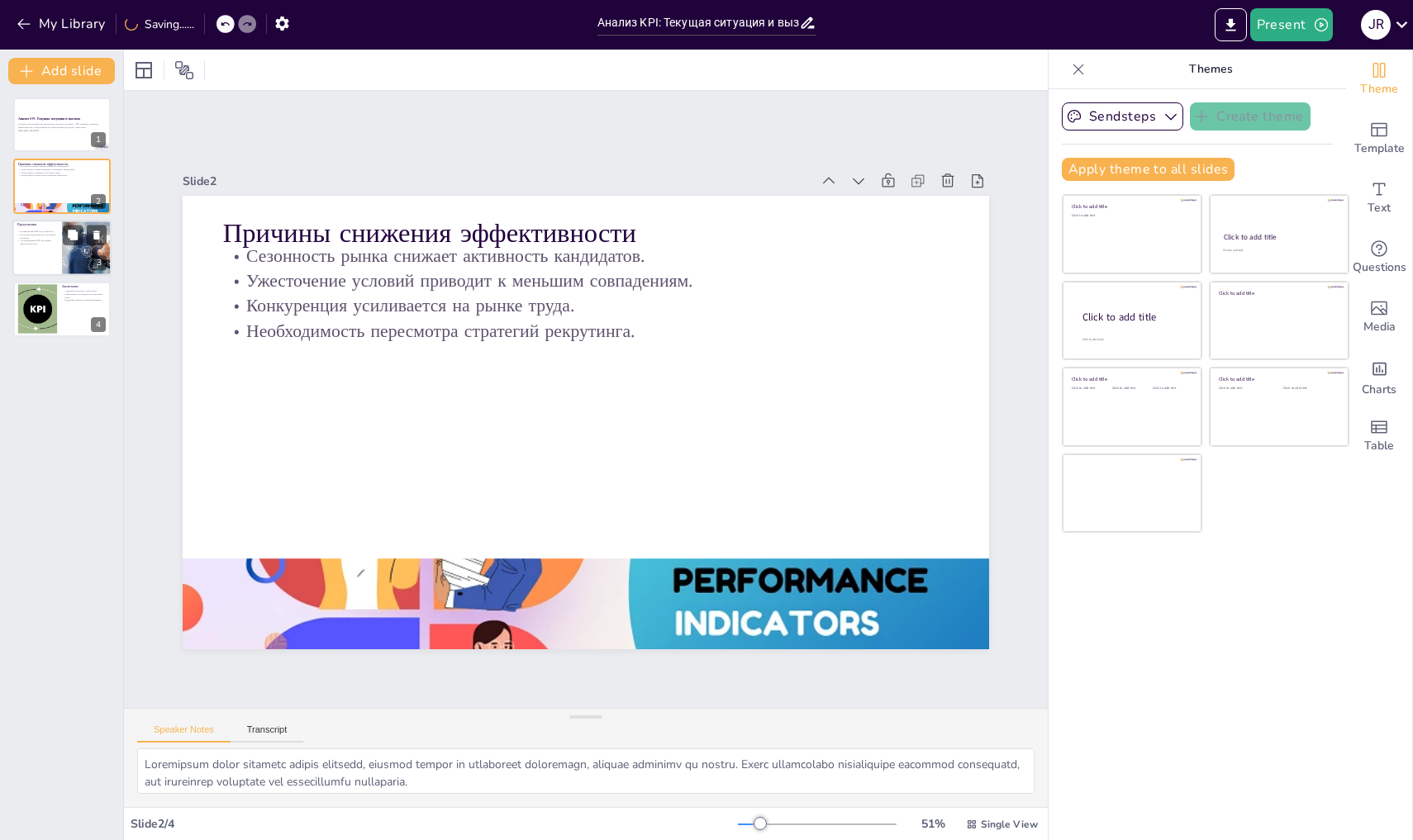
click at [56, 255] on div at bounding box center [62, 248] width 99 height 56
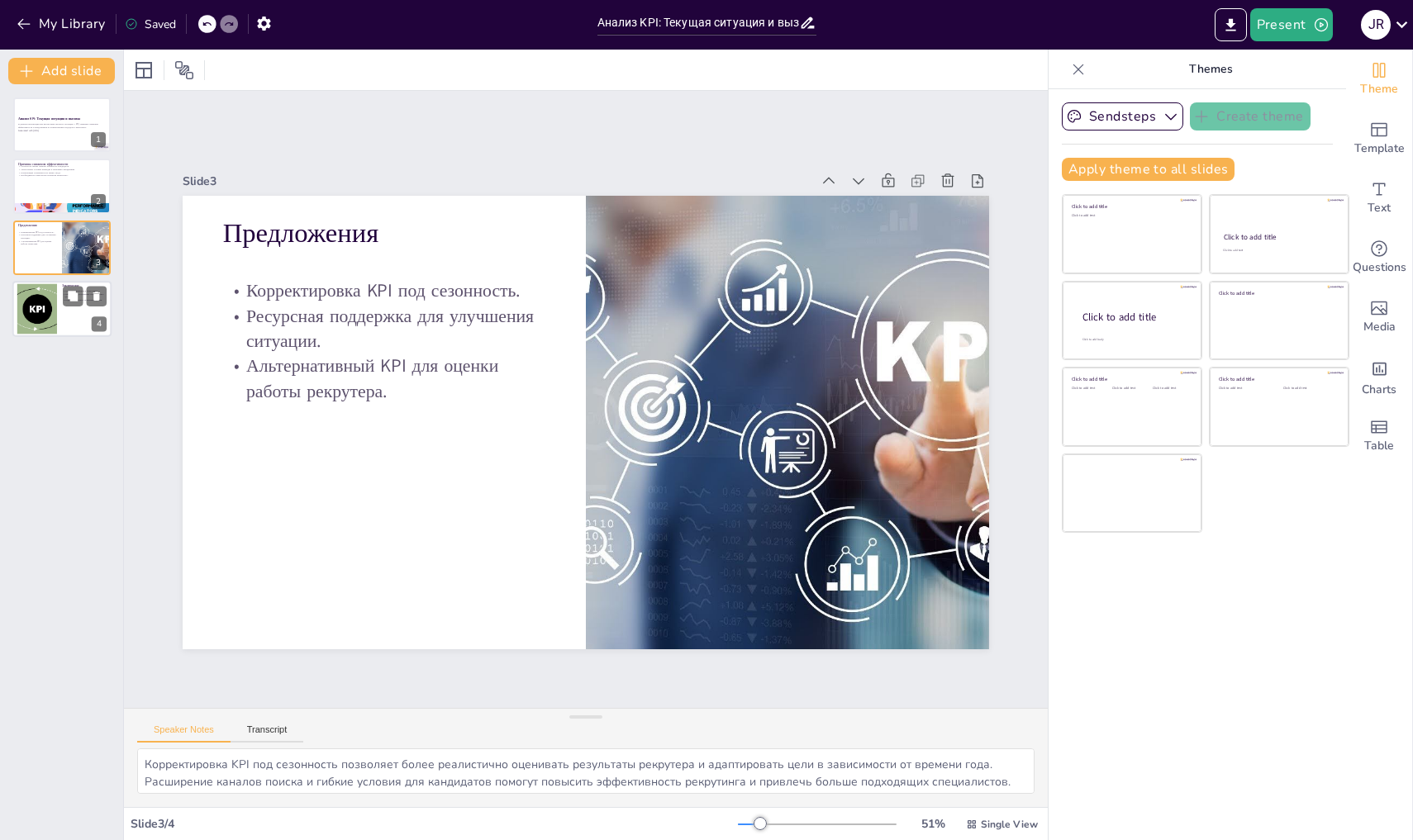
click at [52, 312] on div at bounding box center [36, 310] width 81 height 50
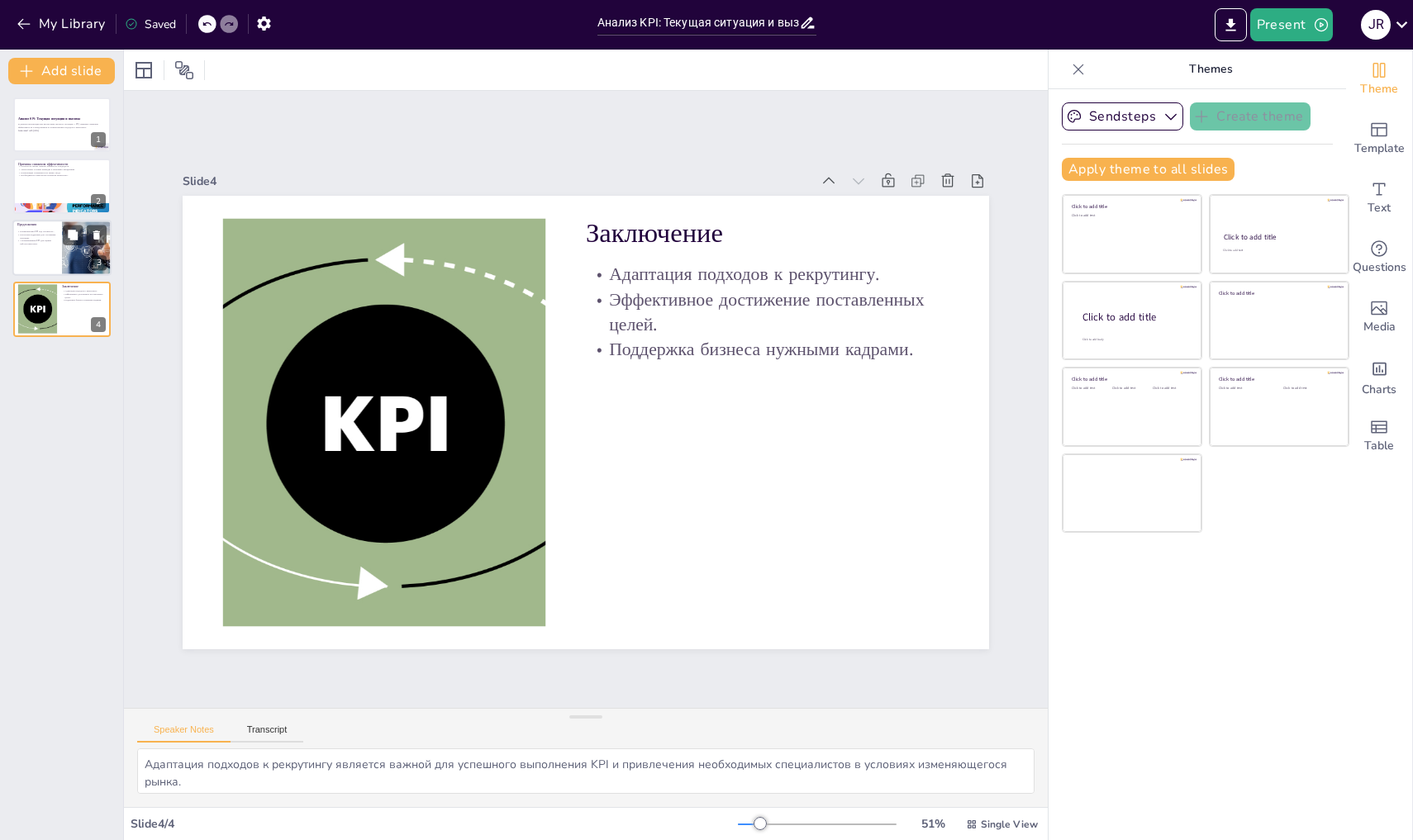
click at [34, 253] on div at bounding box center [62, 248] width 99 height 56
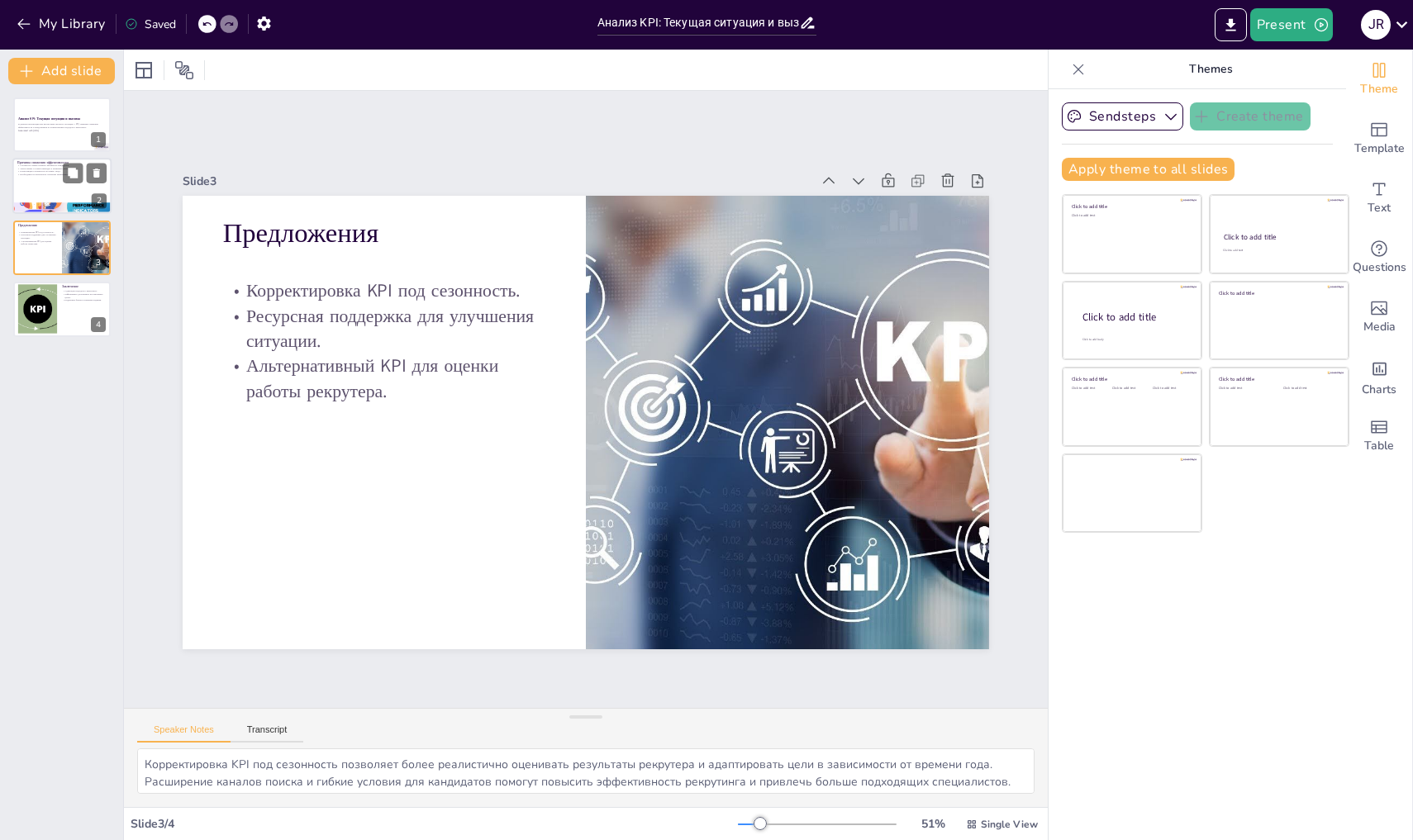
click at [20, 186] on div at bounding box center [62, 186] width 99 height 56
type textarea "Loremipsum dolor sitametc adipis elitsedd, eiusmod tempor in utlaboreet dolorem…"
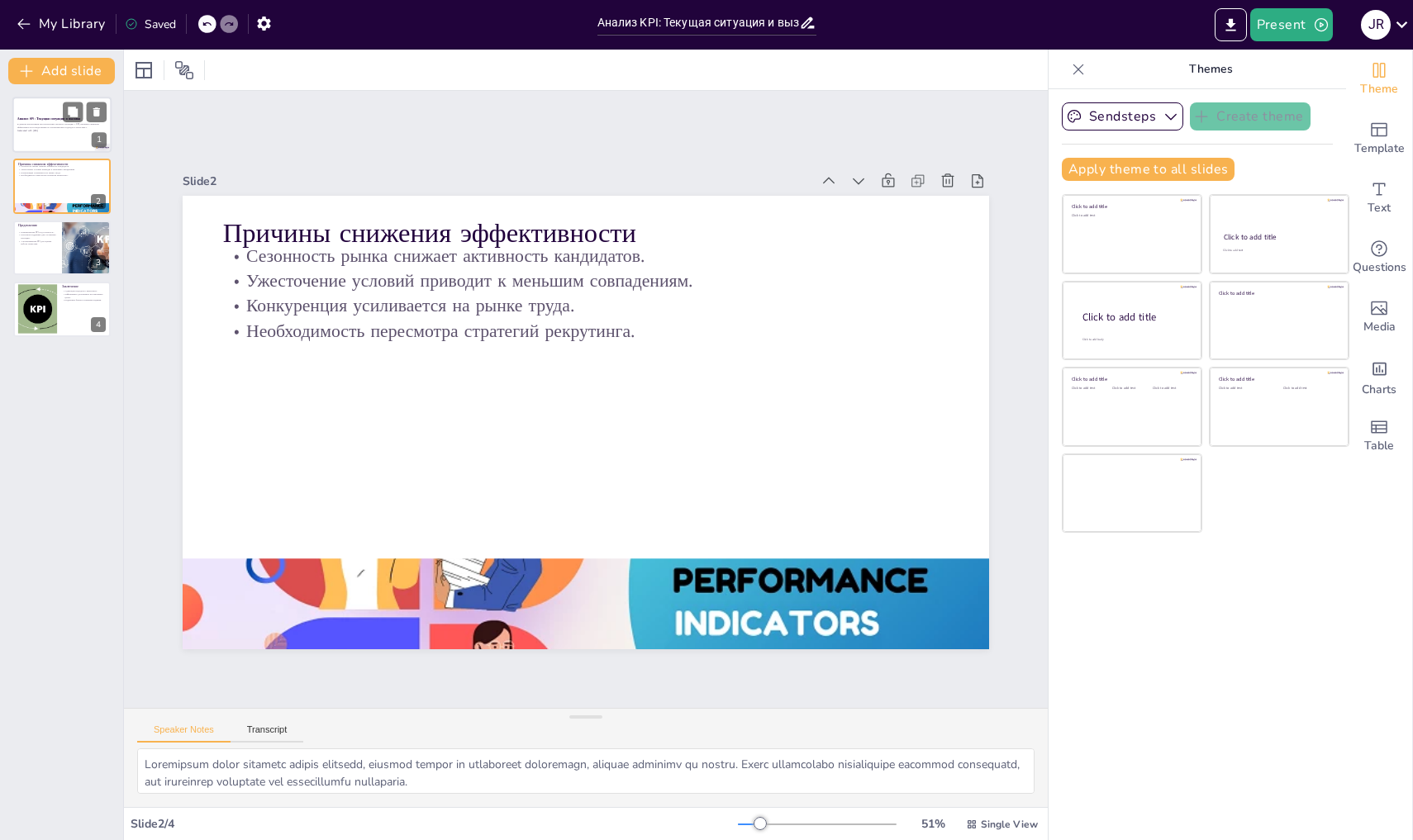
click at [27, 122] on div "В данном презентации мы рассмотрим текущую ситуацию с KPI, причины снижения эфф…" at bounding box center [62, 127] width 90 height 11
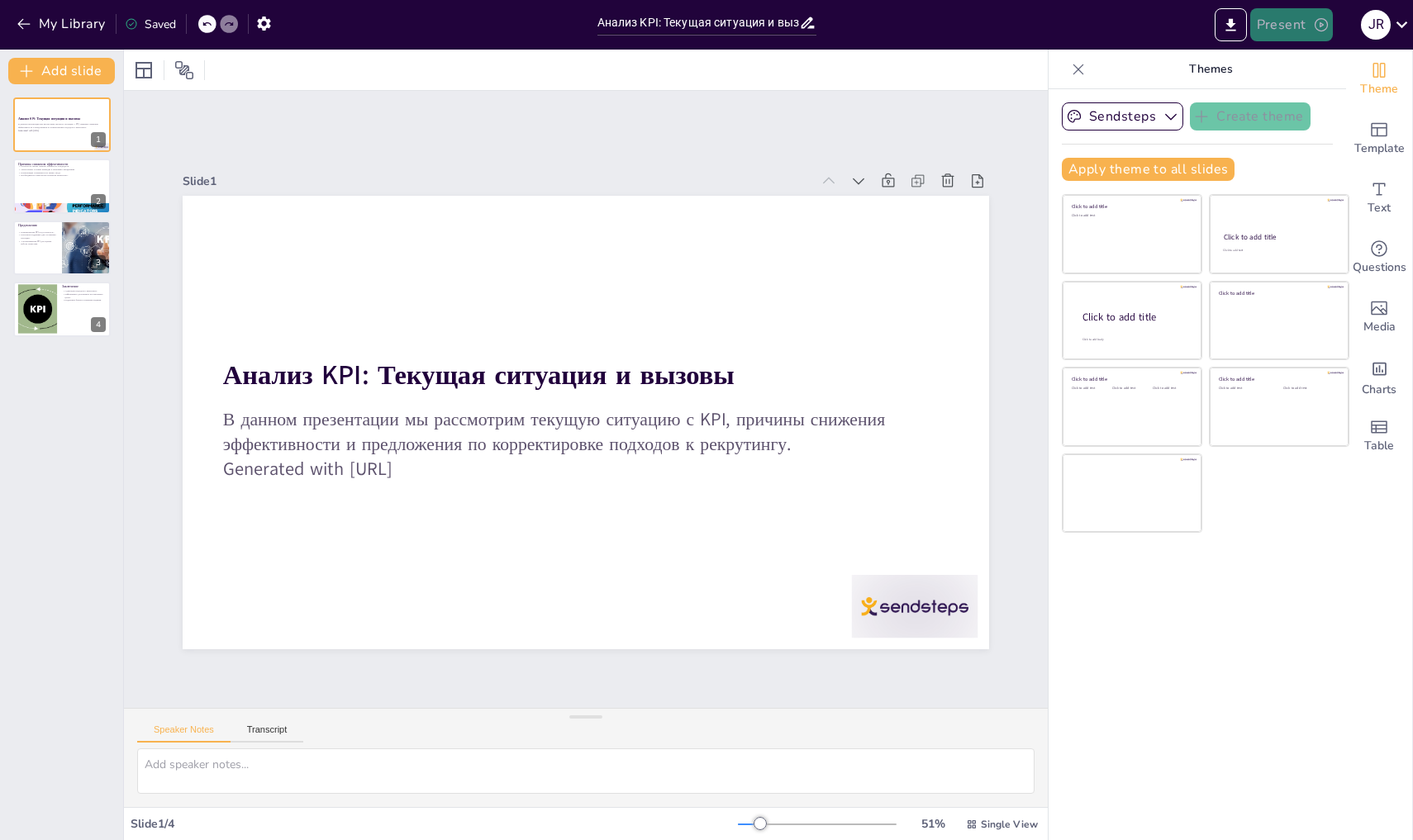
click at [1283, 21] on button "Present" at bounding box center [1292, 24] width 83 height 33
click at [1133, 90] on div at bounding box center [706, 420] width 1413 height 840
click at [1071, 68] on icon at bounding box center [1079, 70] width 17 height 17
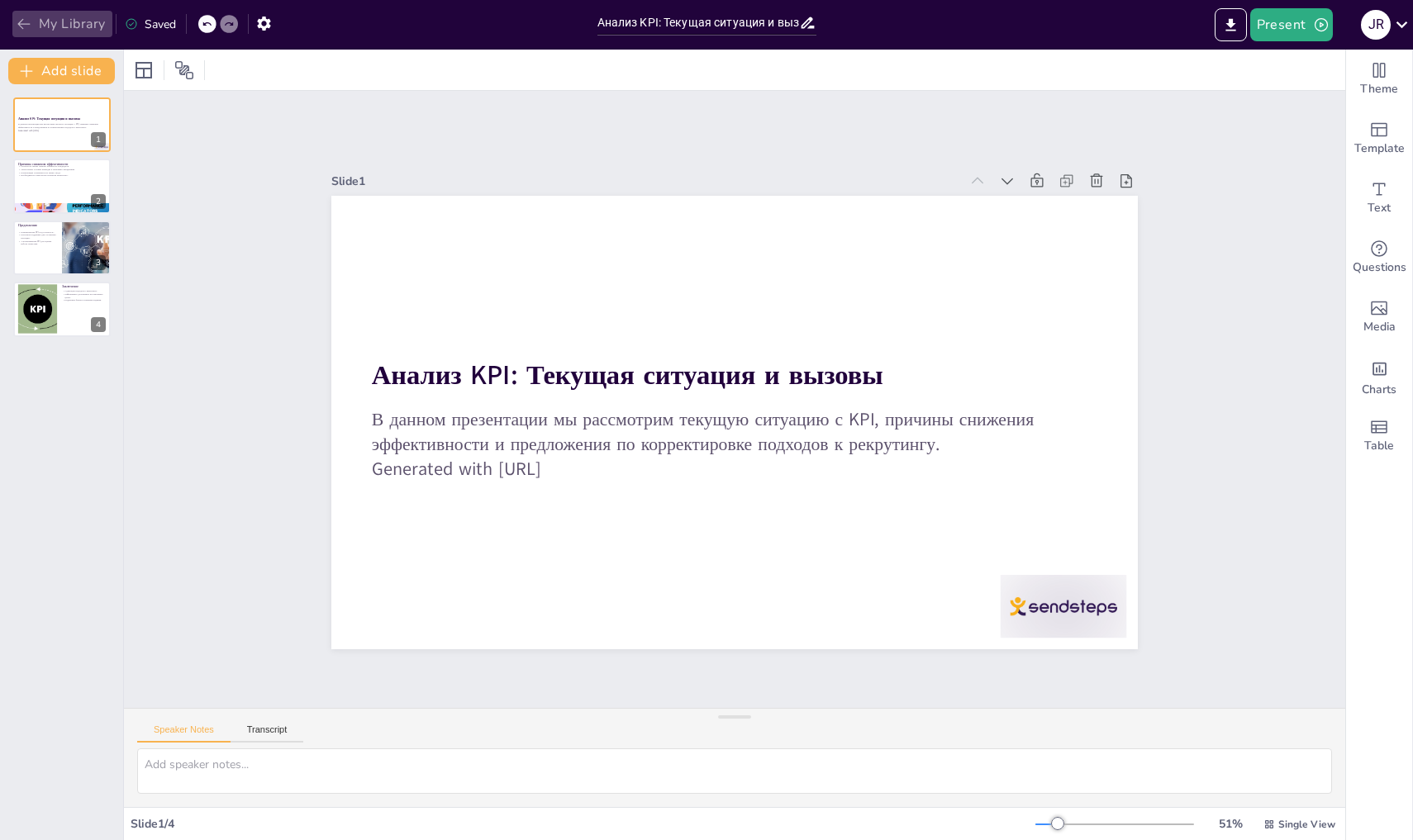
click at [59, 14] on button "My Library" at bounding box center [62, 24] width 100 height 26
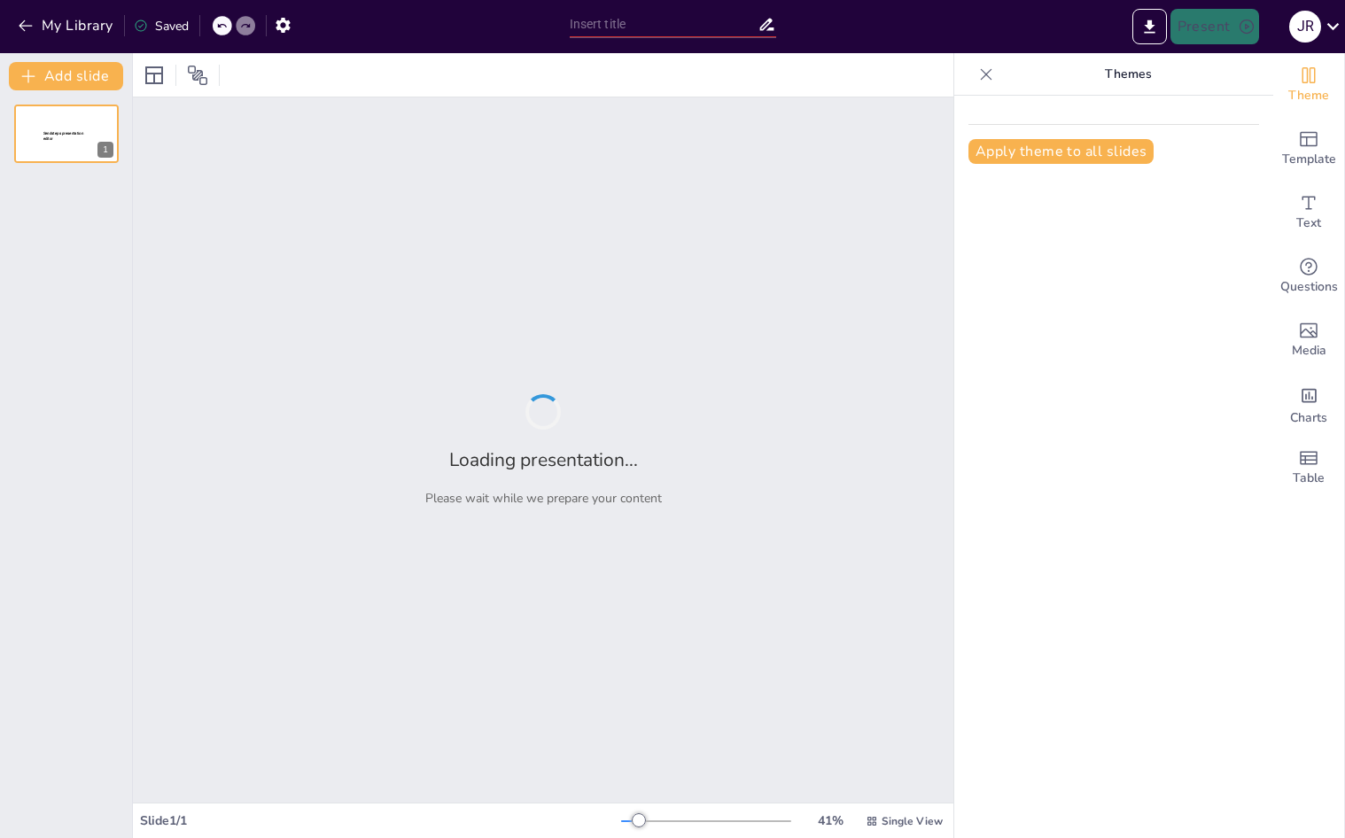
type input "Анализ KPI: Текущая ситуация и сезонные колебания"
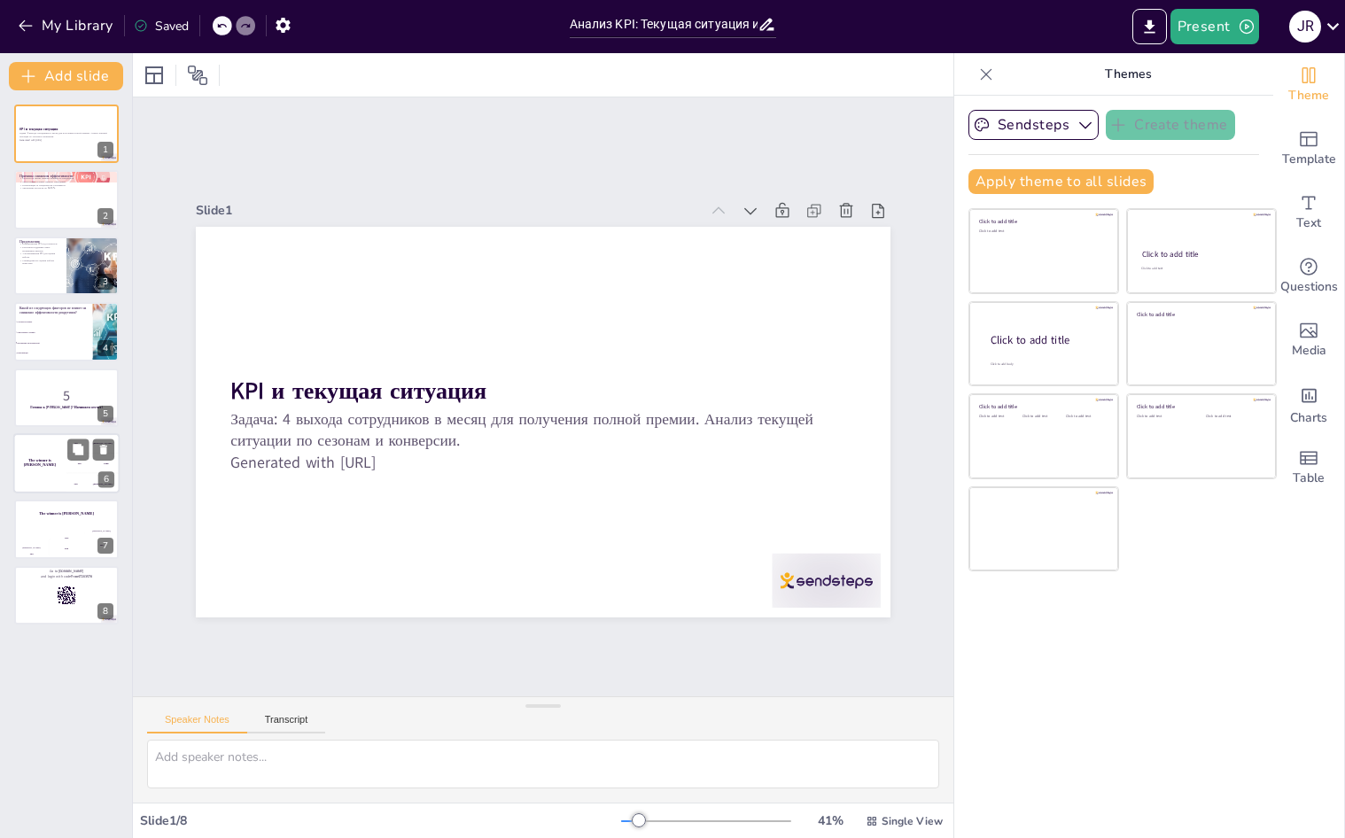
click at [44, 441] on div "The winner is Niels 🏆" at bounding box center [39, 463] width 53 height 60
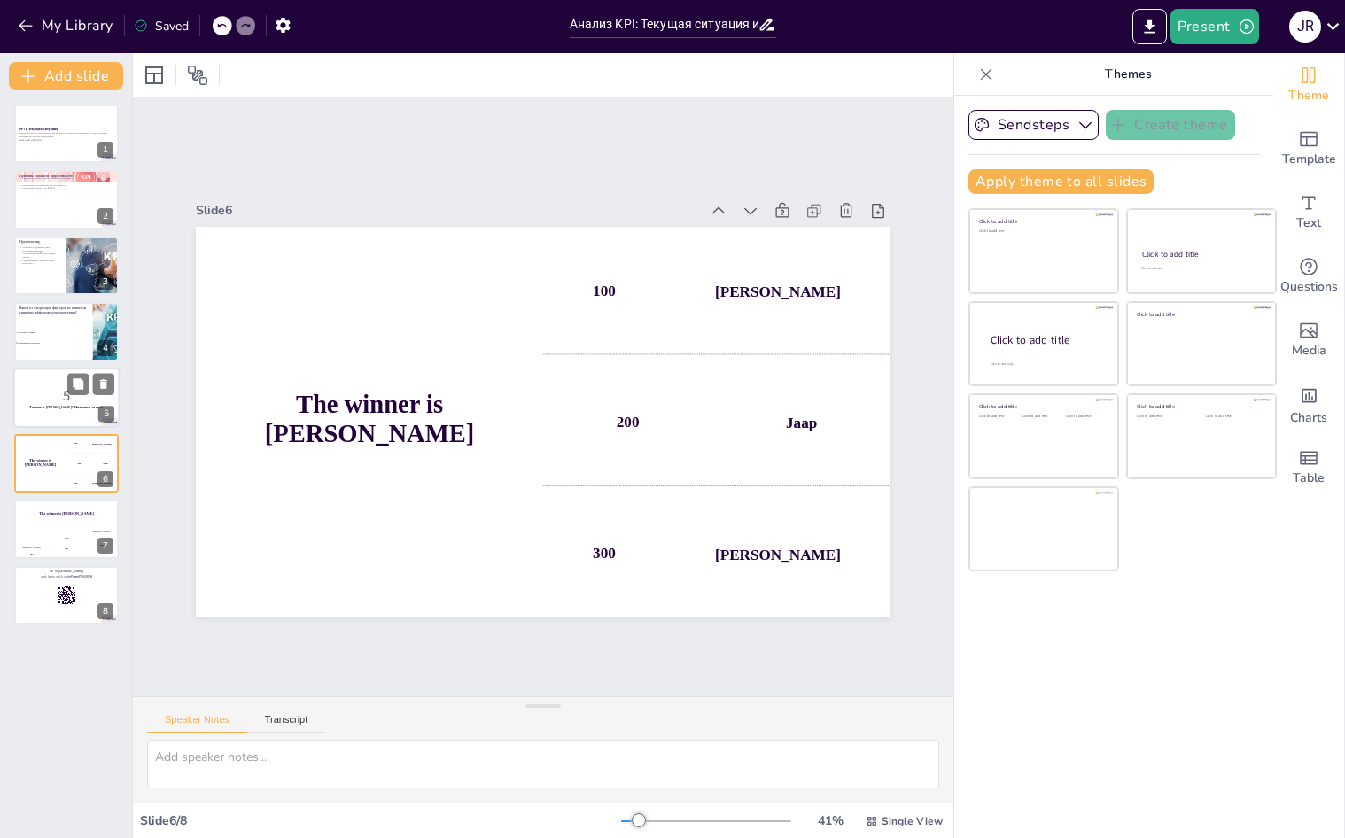
click at [42, 373] on div at bounding box center [66, 398] width 106 height 60
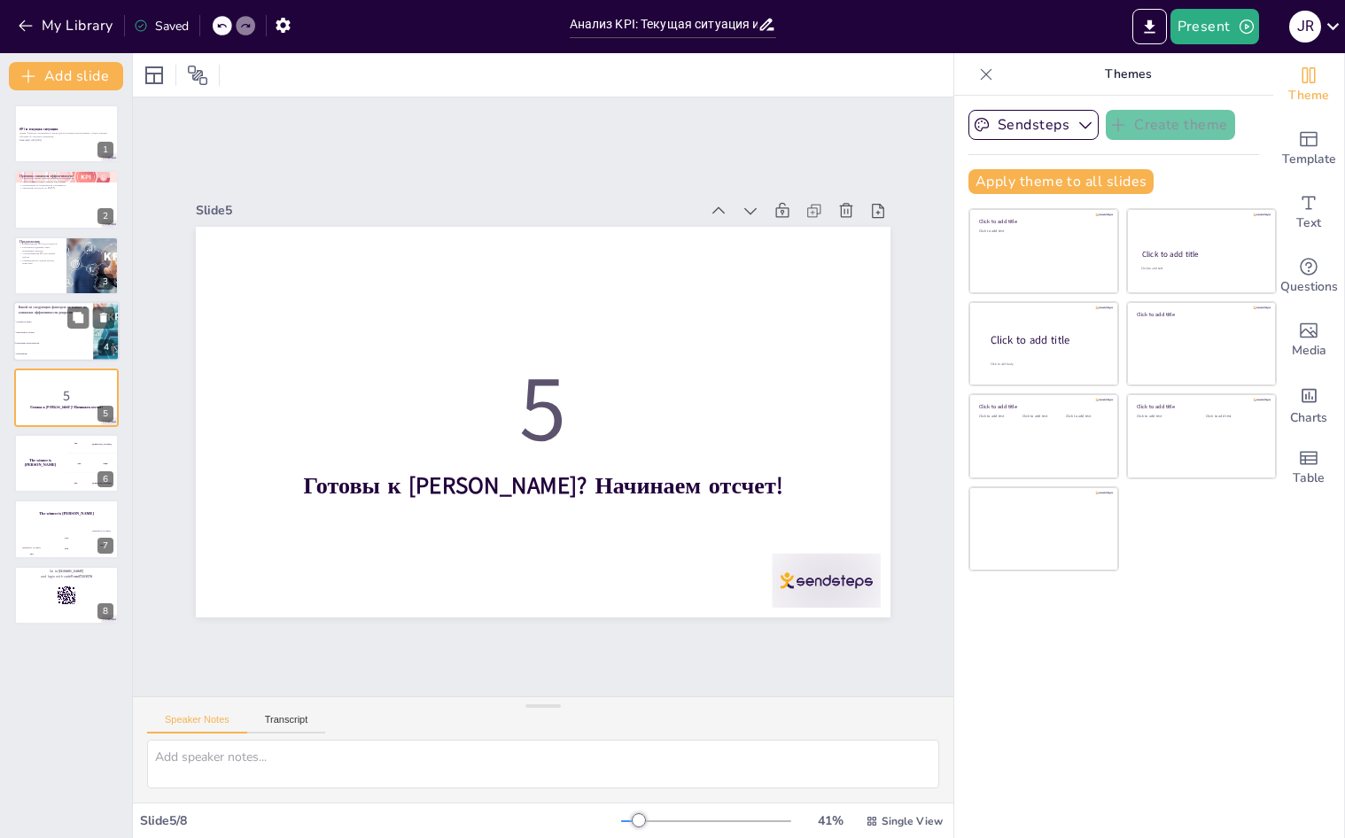
checkbox input "true"
click at [42, 330] on li "Ужесточение условий" at bounding box center [53, 333] width 80 height 11
type textarea "Правильный ответ — увеличение числа вакансий, так как это не упоминалось в разд…"
checkbox input "true"
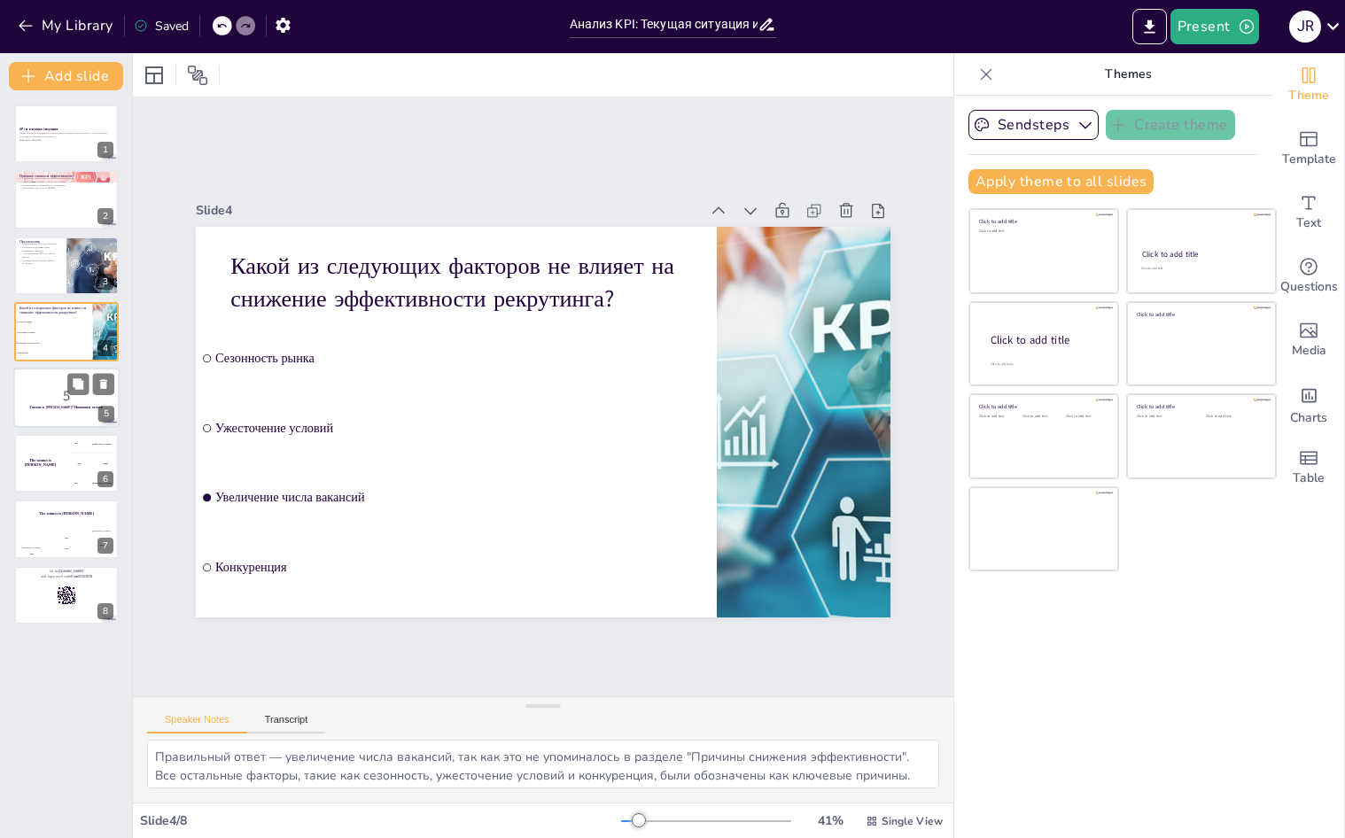
checkbox input "true"
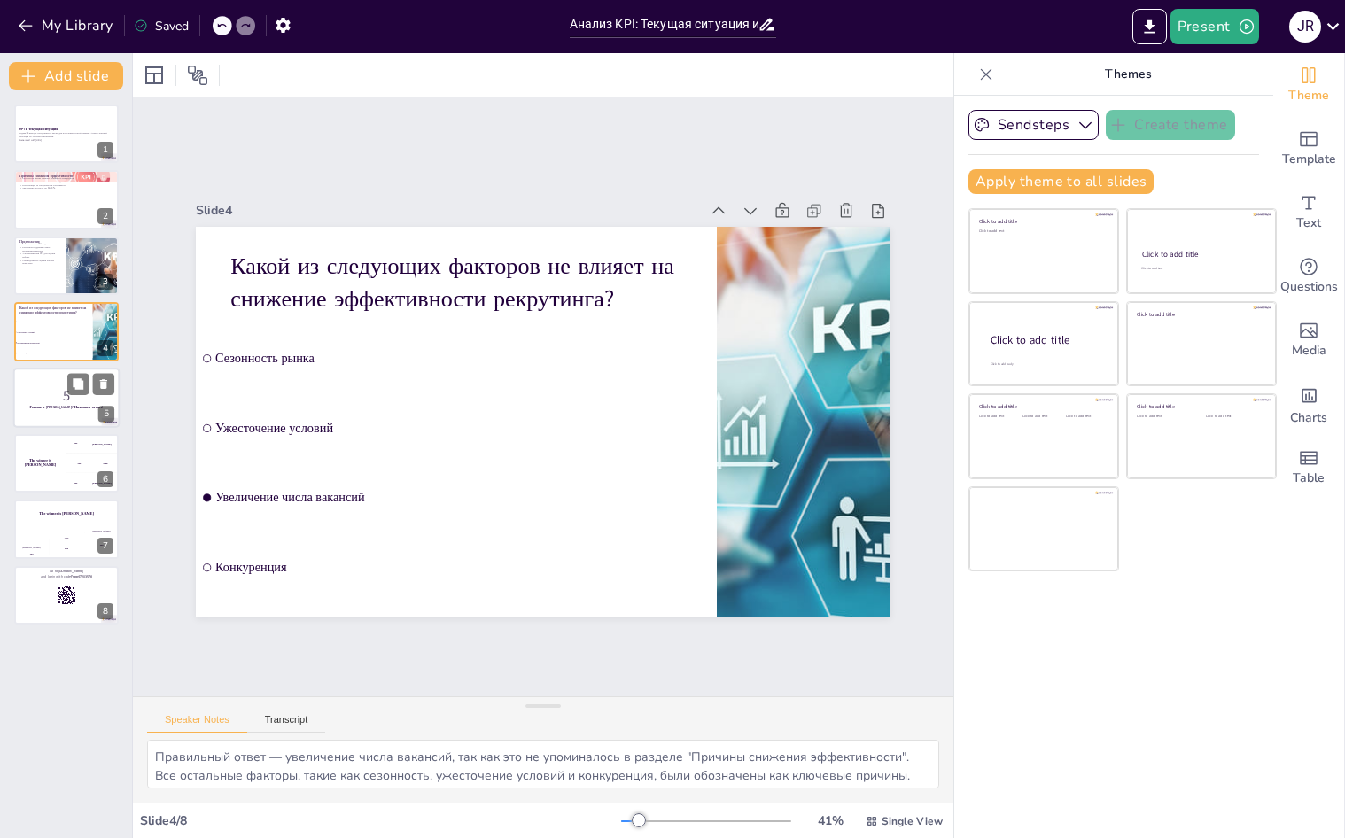
checkbox input "true"
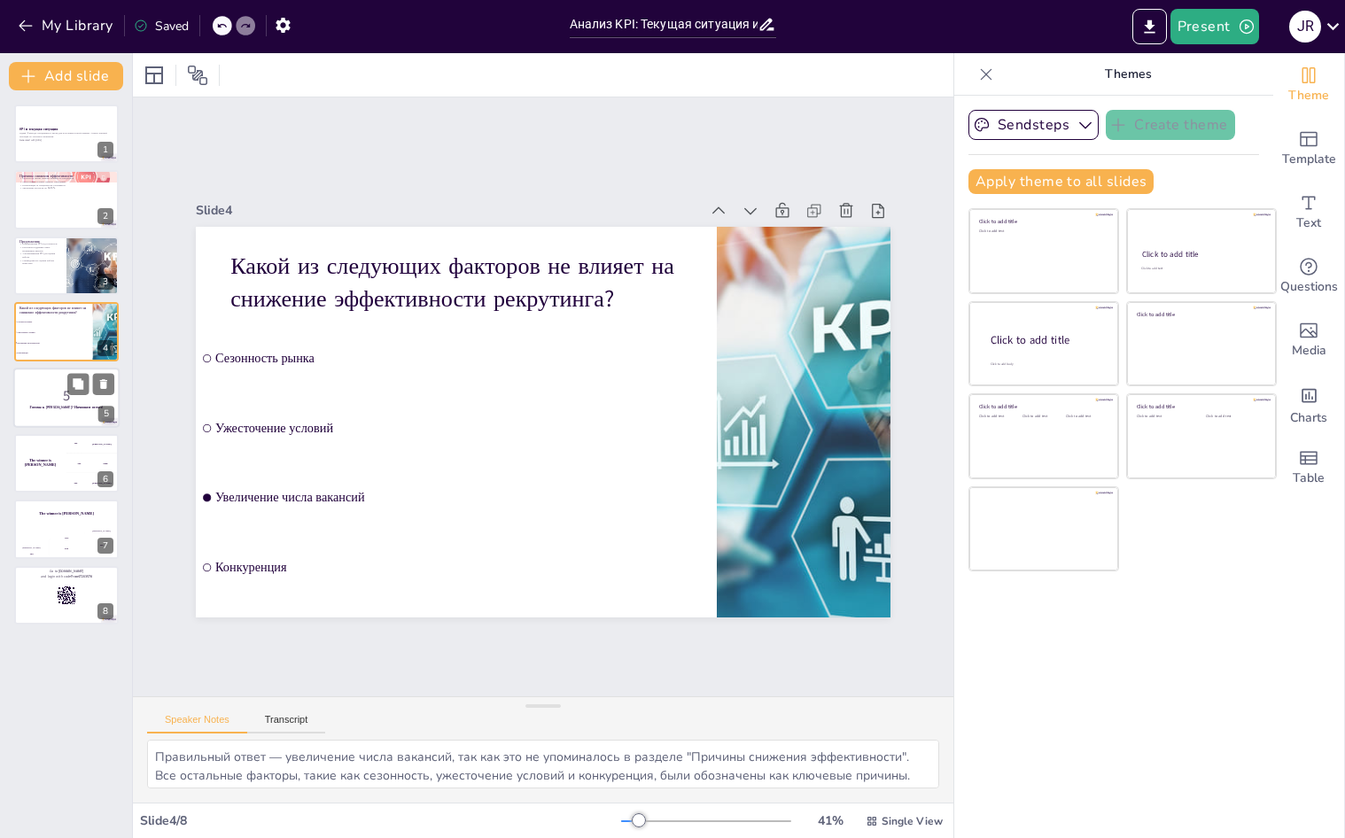
checkbox input "true"
click at [27, 430] on div "KPI и текущая ситуация Задача: 4 выхода сотрудников в месяц для получения полно…" at bounding box center [66, 365] width 132 height 520
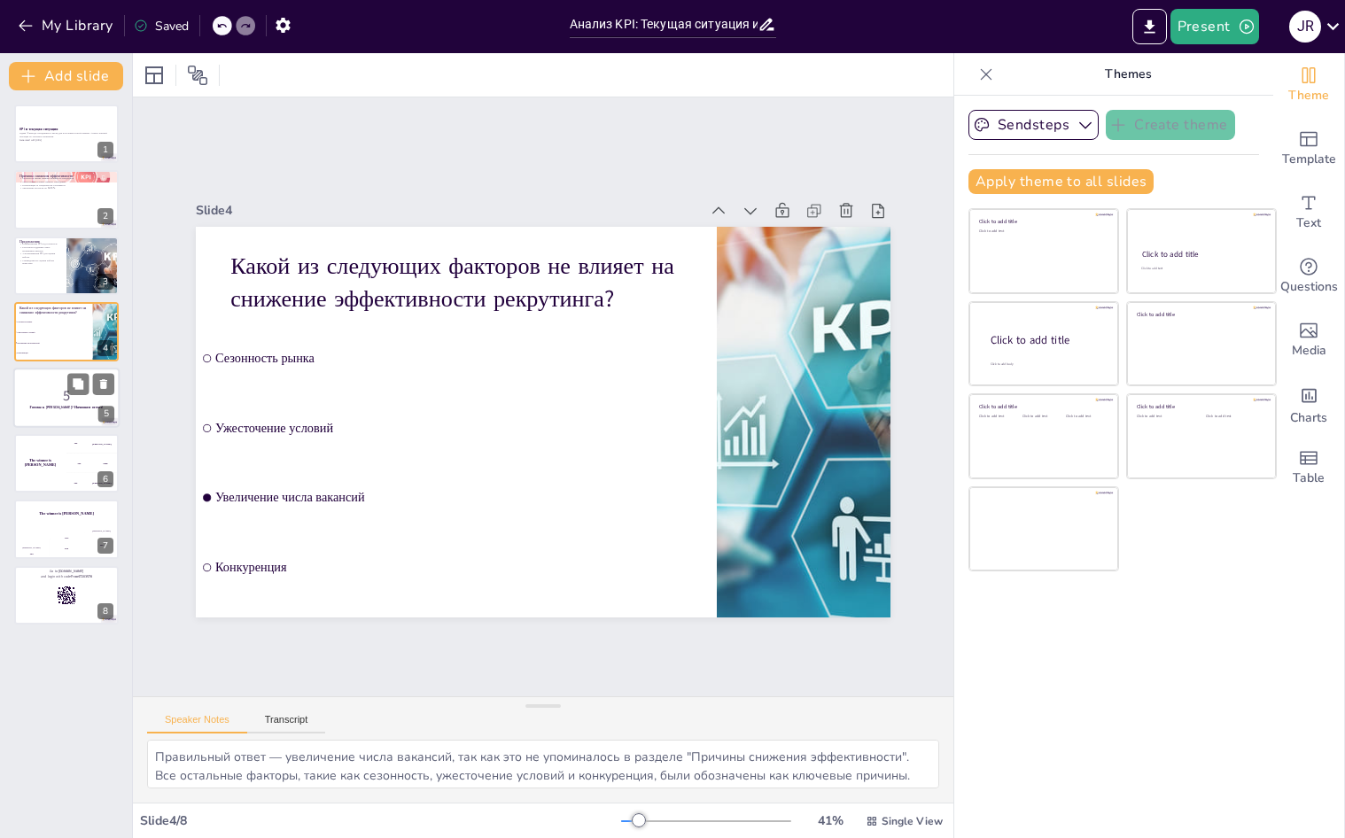
checkbox input "true"
click at [29, 421] on div at bounding box center [66, 398] width 106 height 60
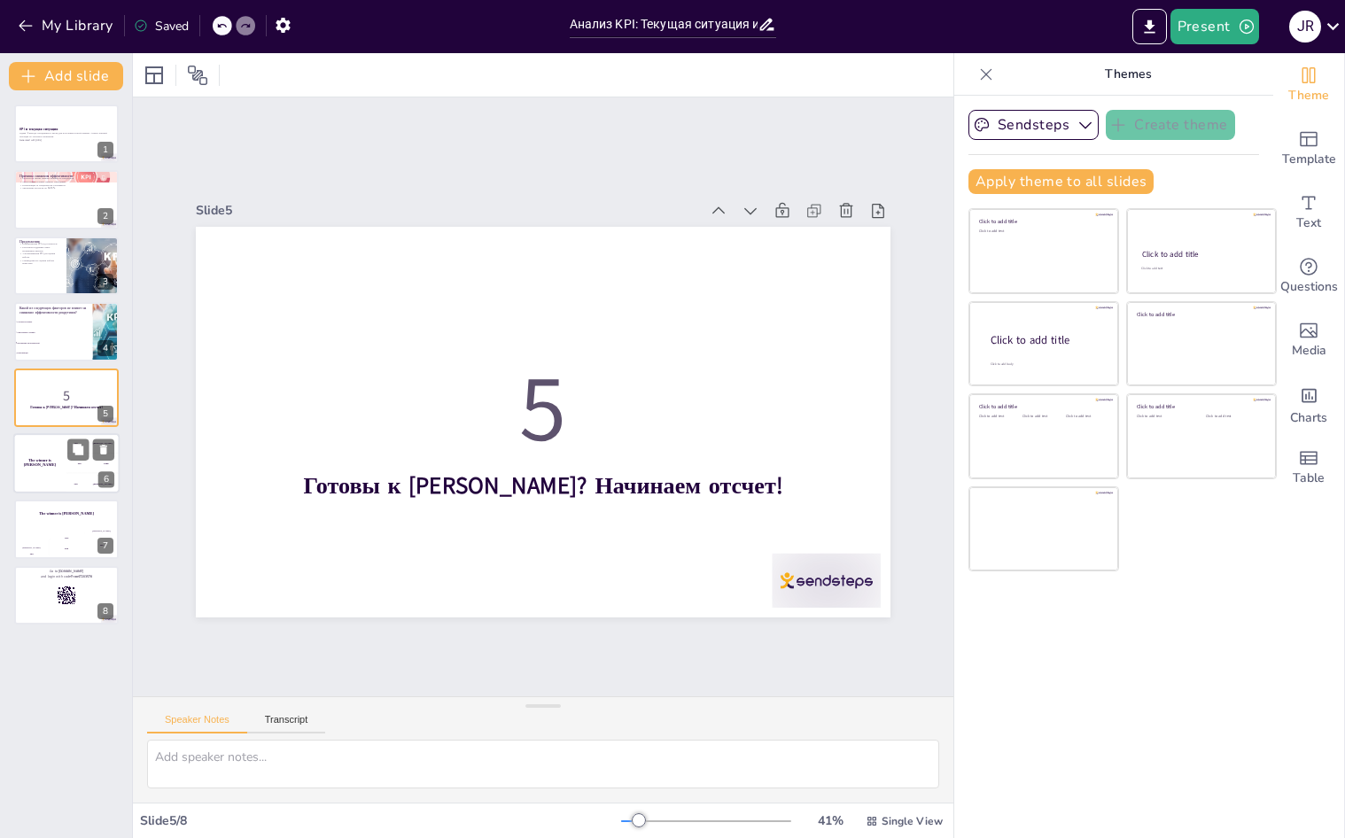
click at [34, 472] on div "The winner is Niels 🏆" at bounding box center [39, 463] width 53 height 60
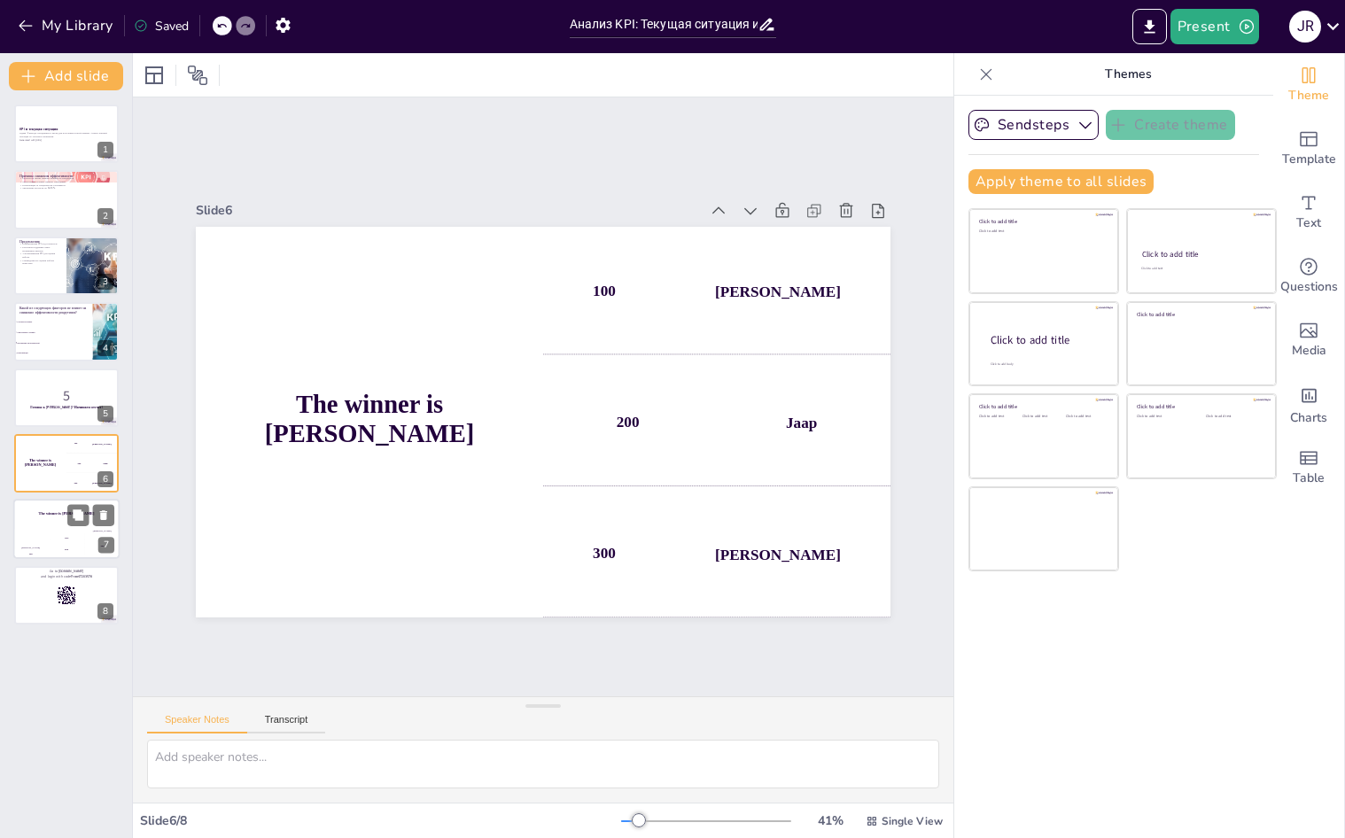
click at [49, 526] on div "The winner is Niels 🏆" at bounding box center [66, 515] width 106 height 30
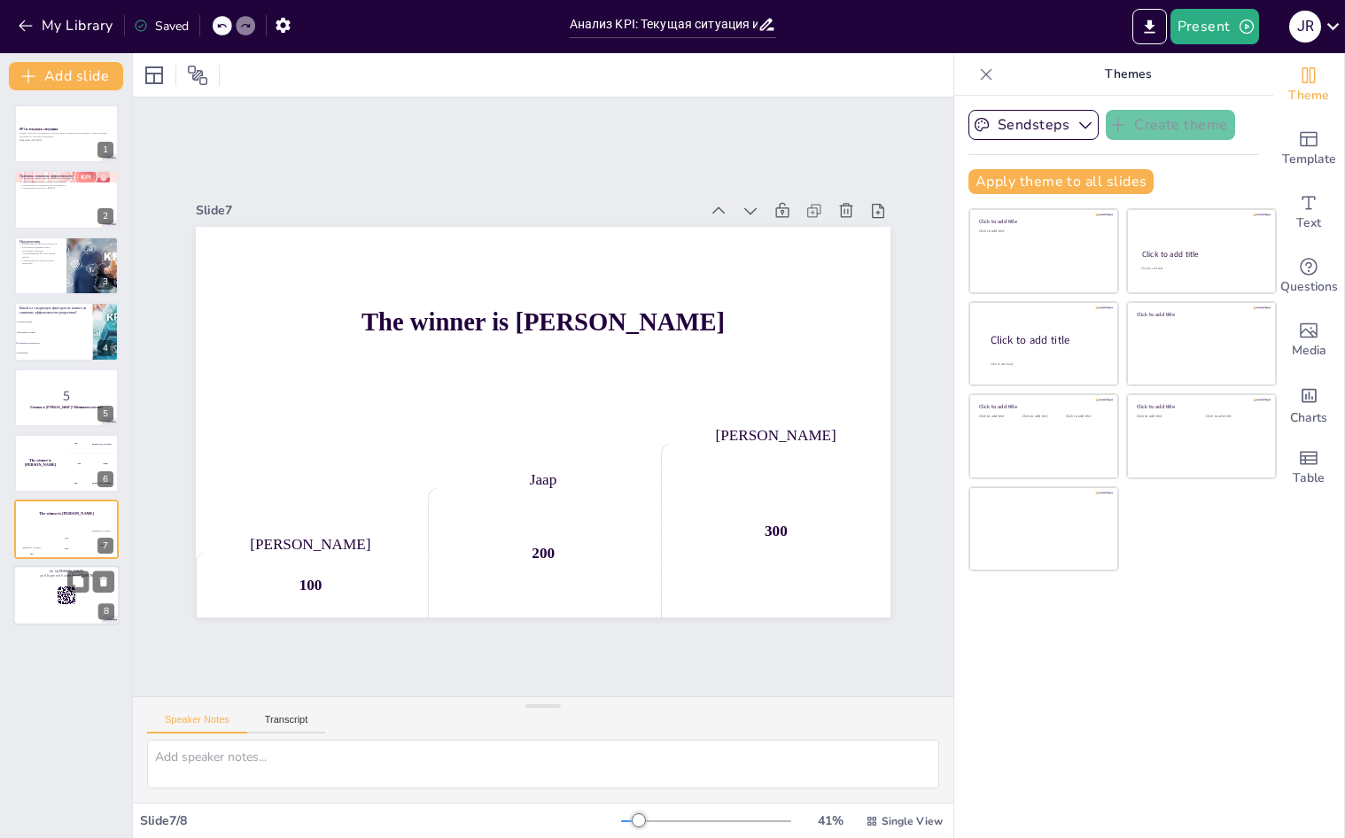
click at [46, 593] on div at bounding box center [66, 595] width 106 height 60
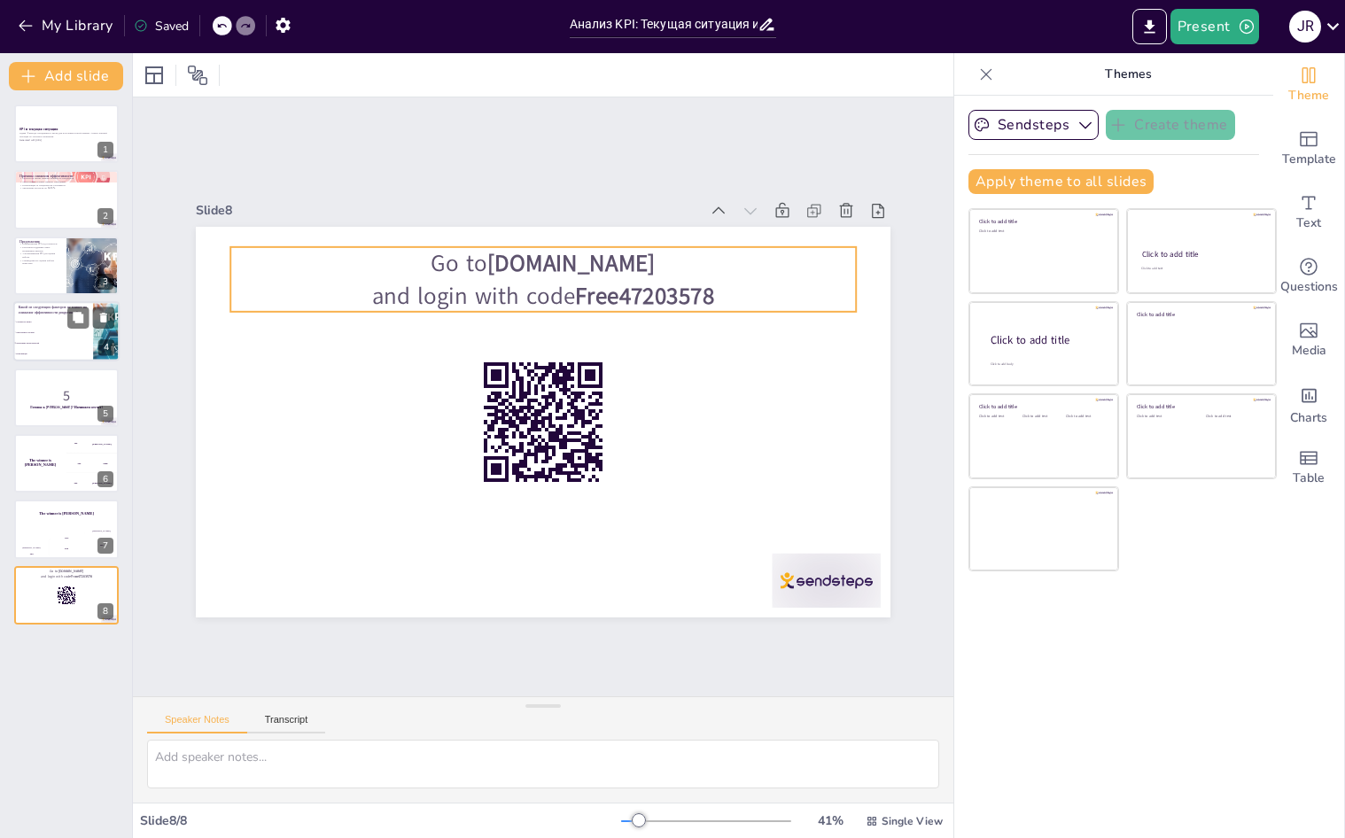
checkbox input "true"
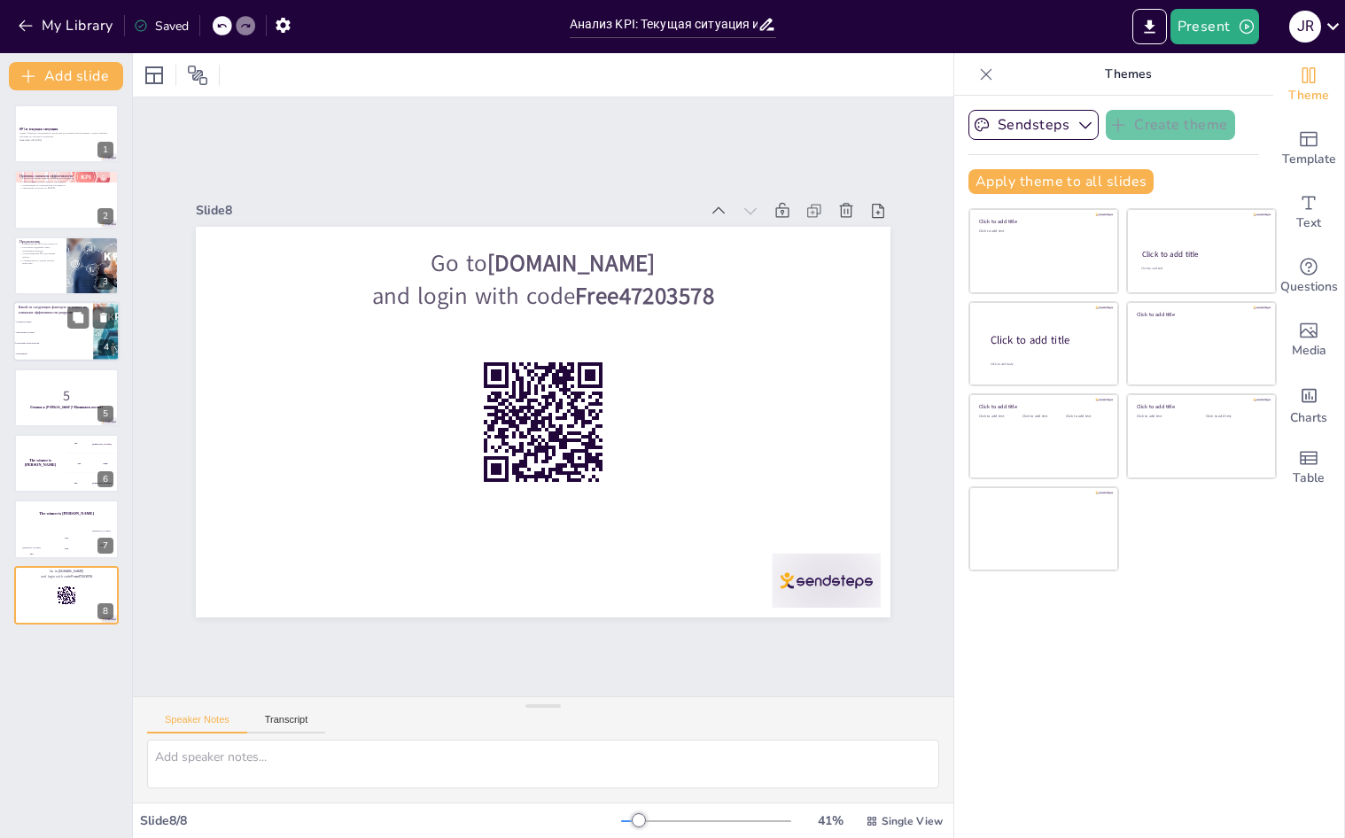
click at [46, 312] on p "Какой из следующих факторов не влияет на снижение эффективности рекрутинга?" at bounding box center [53, 311] width 69 height 10
type textarea "Правильный ответ — увеличение числа вакансий, так как это не упоминалось в разд…"
checkbox input "true"
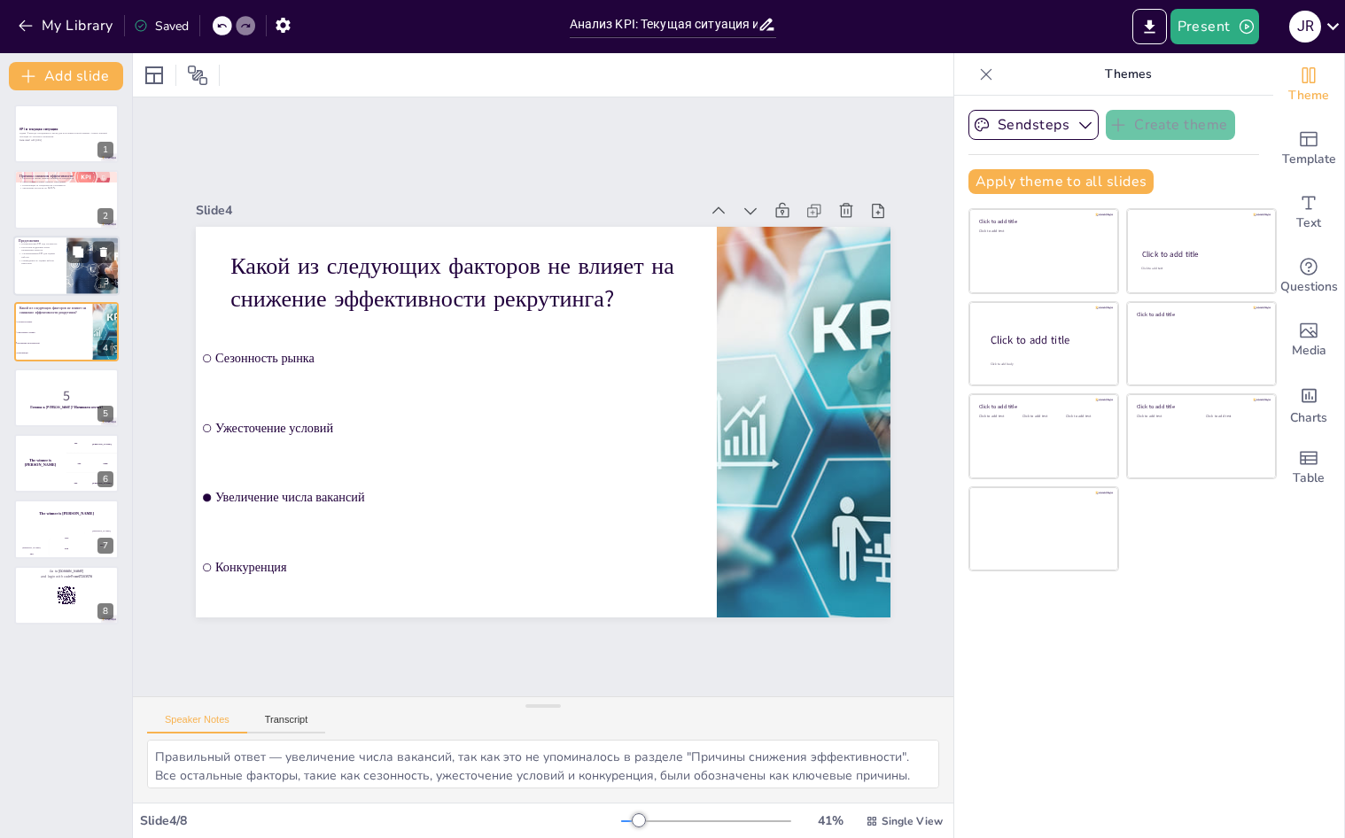
checkbox input "true"
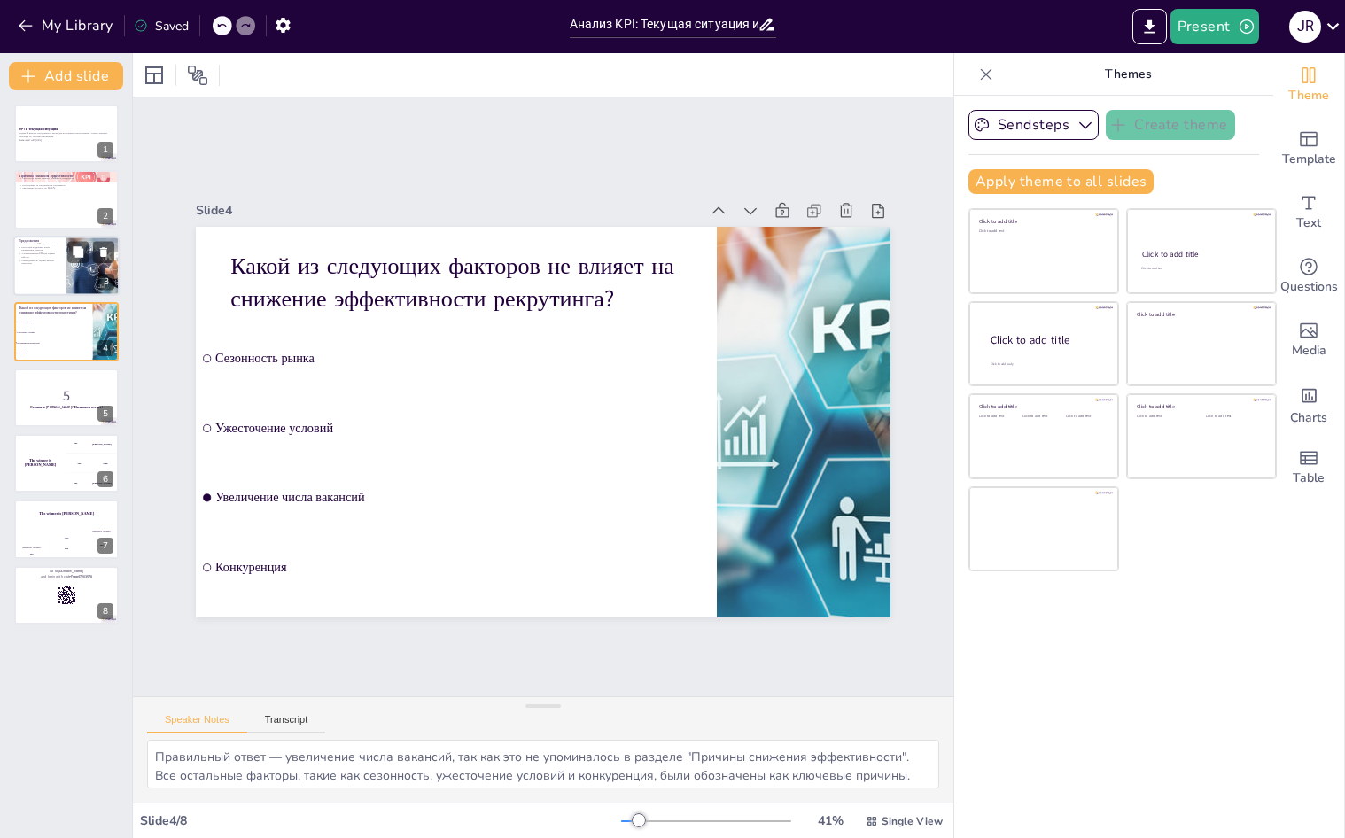
click at [50, 251] on p "Ресурсная поддержка через расширение каналов" at bounding box center [40, 248] width 43 height 6
type textarea "Корректировка KPI позволяет учитывать сезонные колебания на рынке труда и устан…"
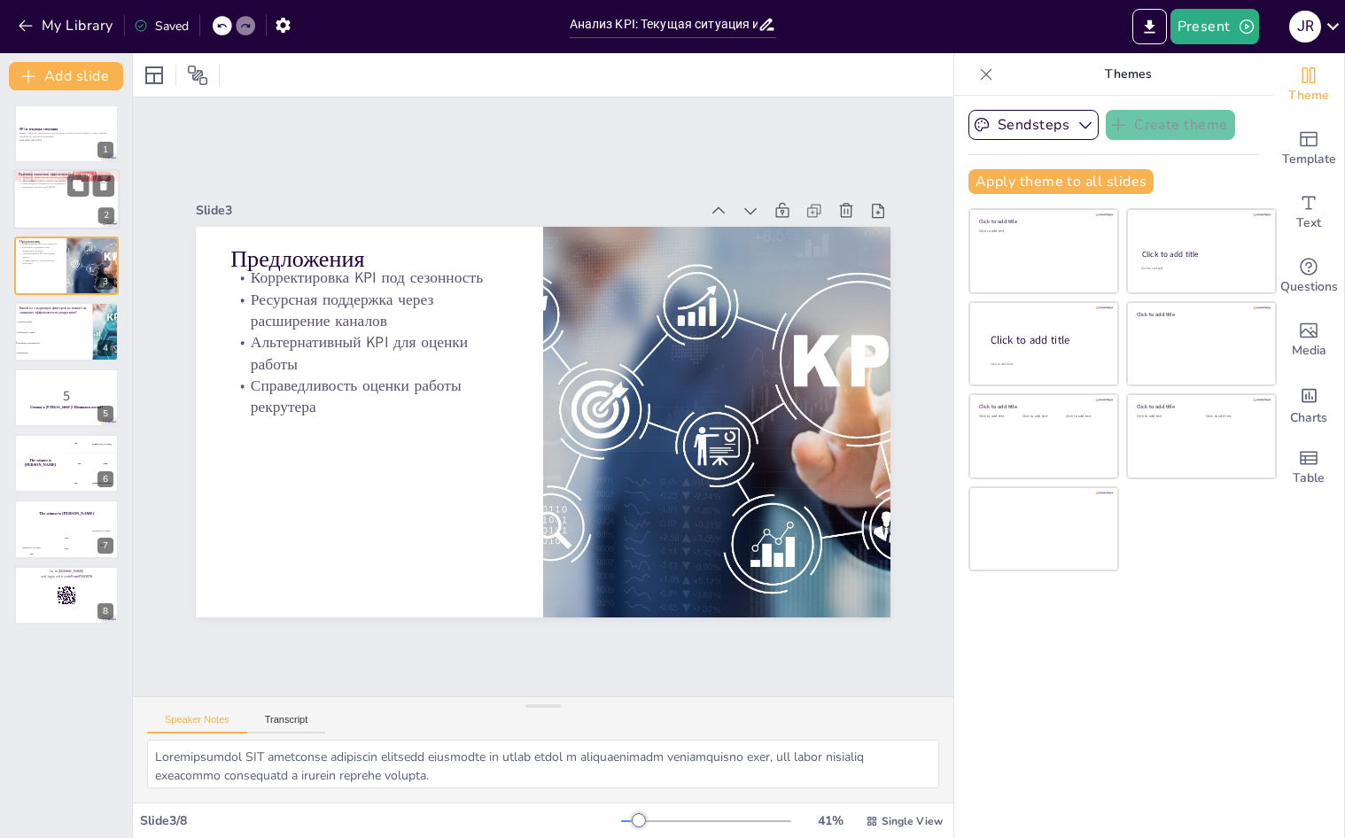
checkbox input "true"
click at [50, 175] on p "Причины снижения эффективности" at bounding box center [67, 175] width 96 height 5
type textarea "Снижение активности кандидатов в летний период связано с отпускным сезоном и об…"
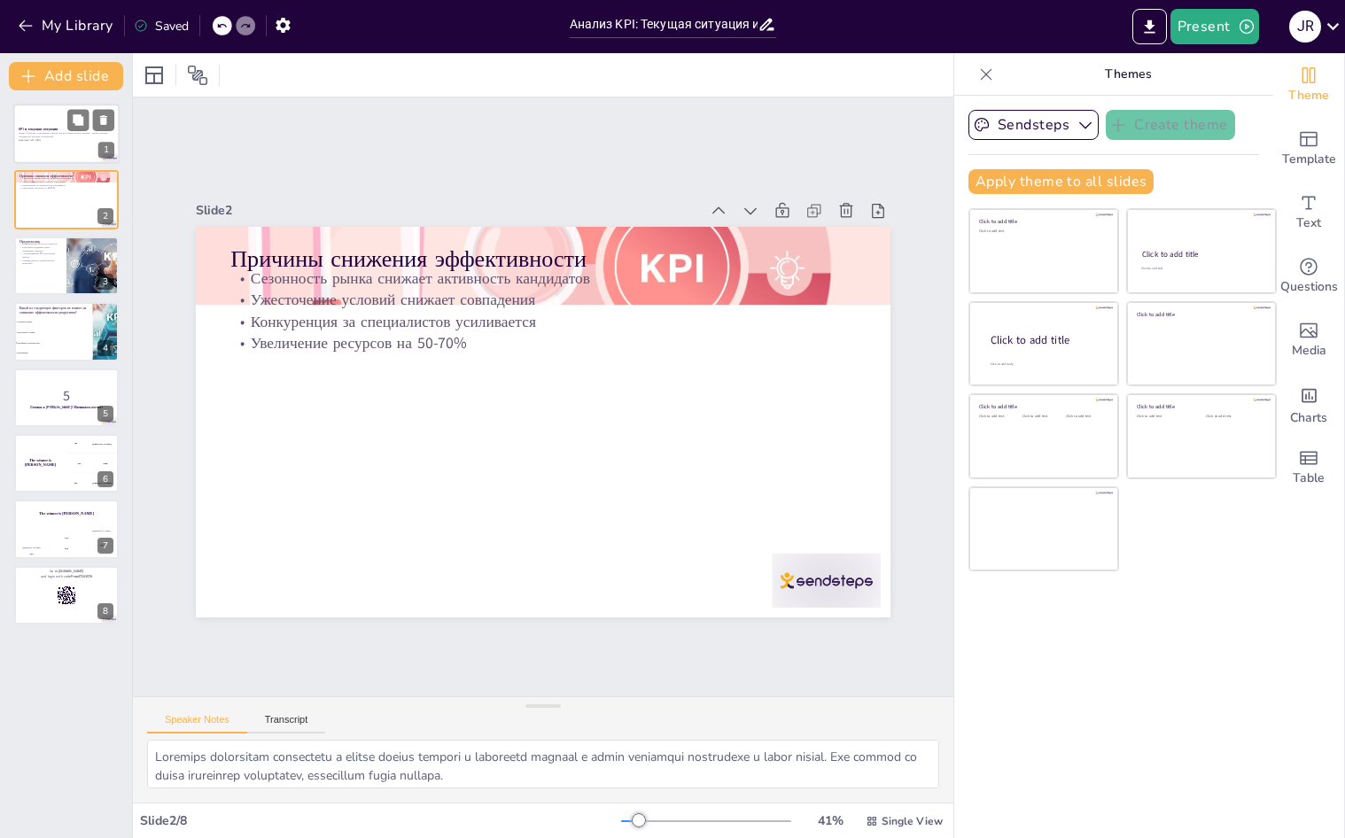
checkbox input "true"
click at [49, 145] on div at bounding box center [66, 134] width 106 height 60
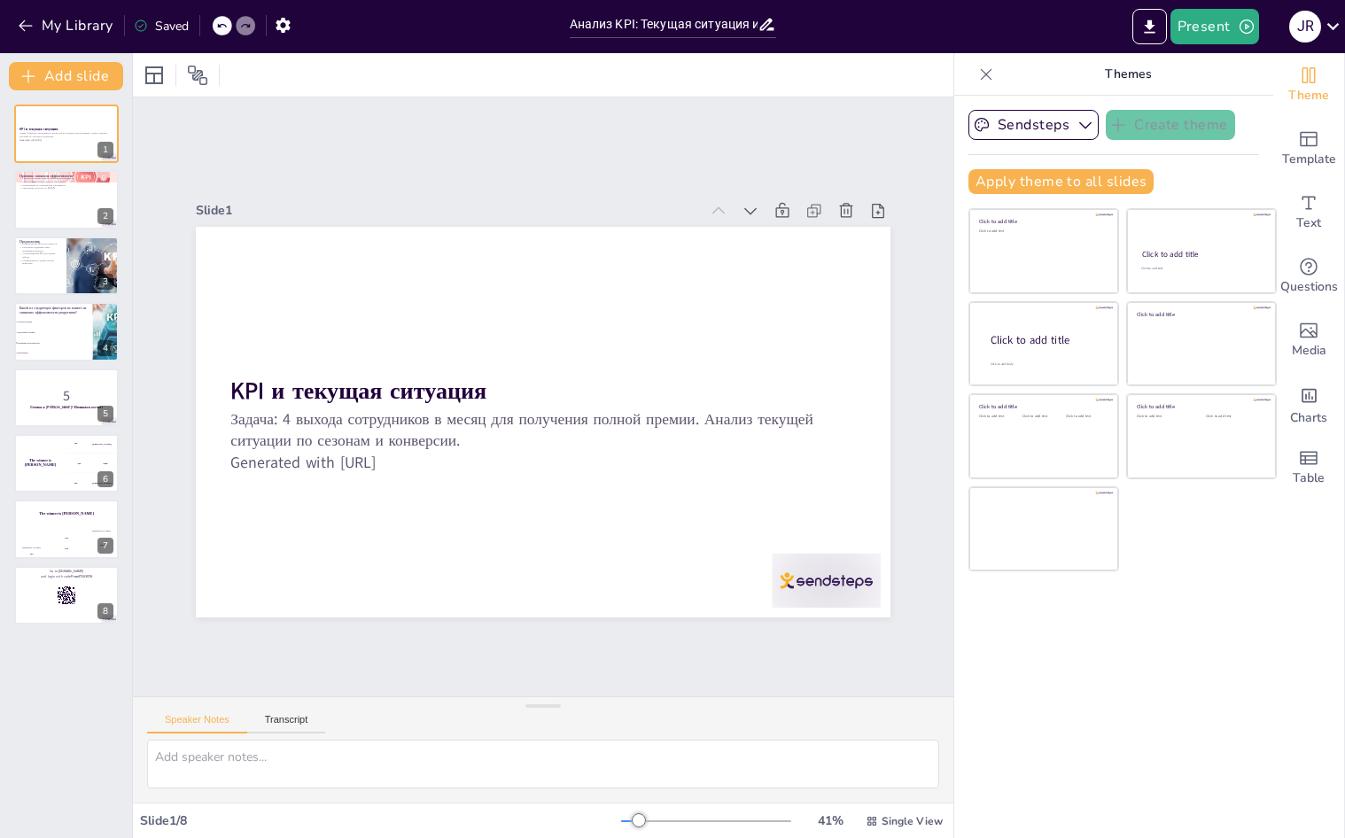
checkbox input "true"
